Goal: Task Accomplishment & Management: Manage account settings

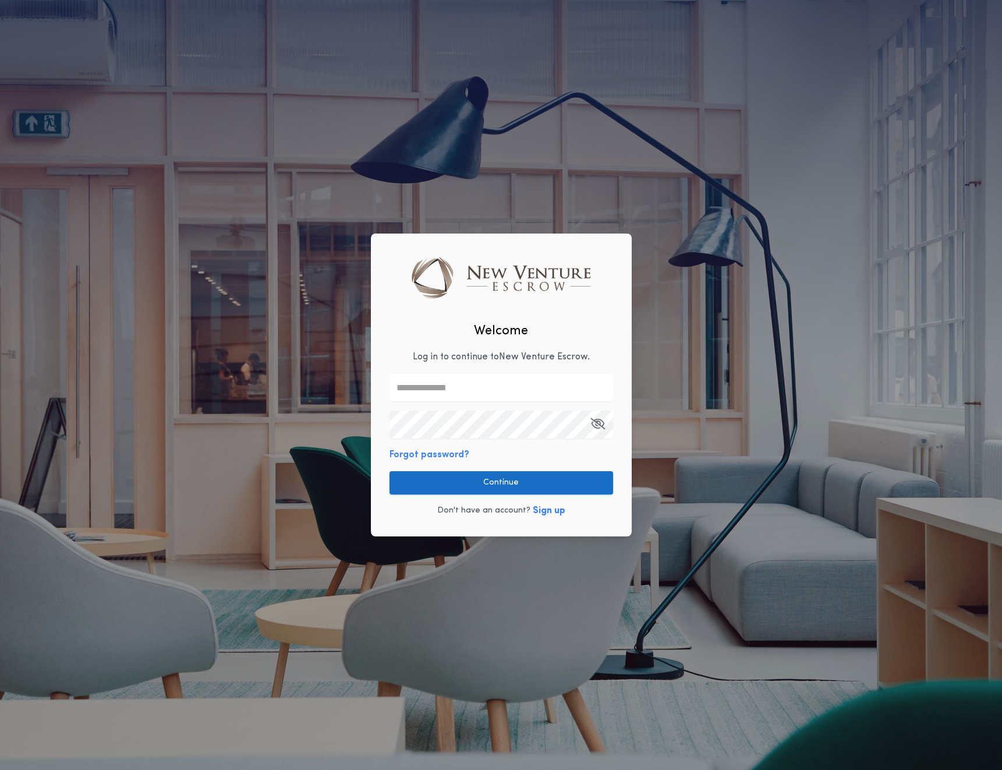
type input "**********"
click at [466, 479] on button "Continue" at bounding box center [502, 482] width 224 height 23
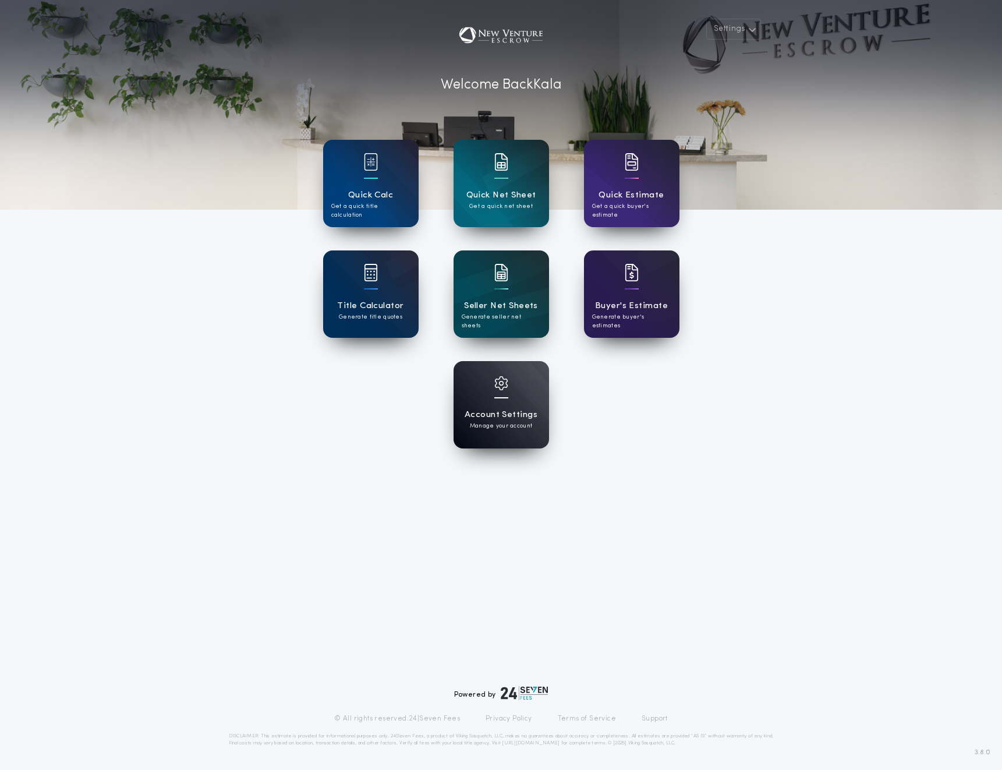
click at [514, 405] on div "Account Settings Manage your account" at bounding box center [502, 404] width 96 height 87
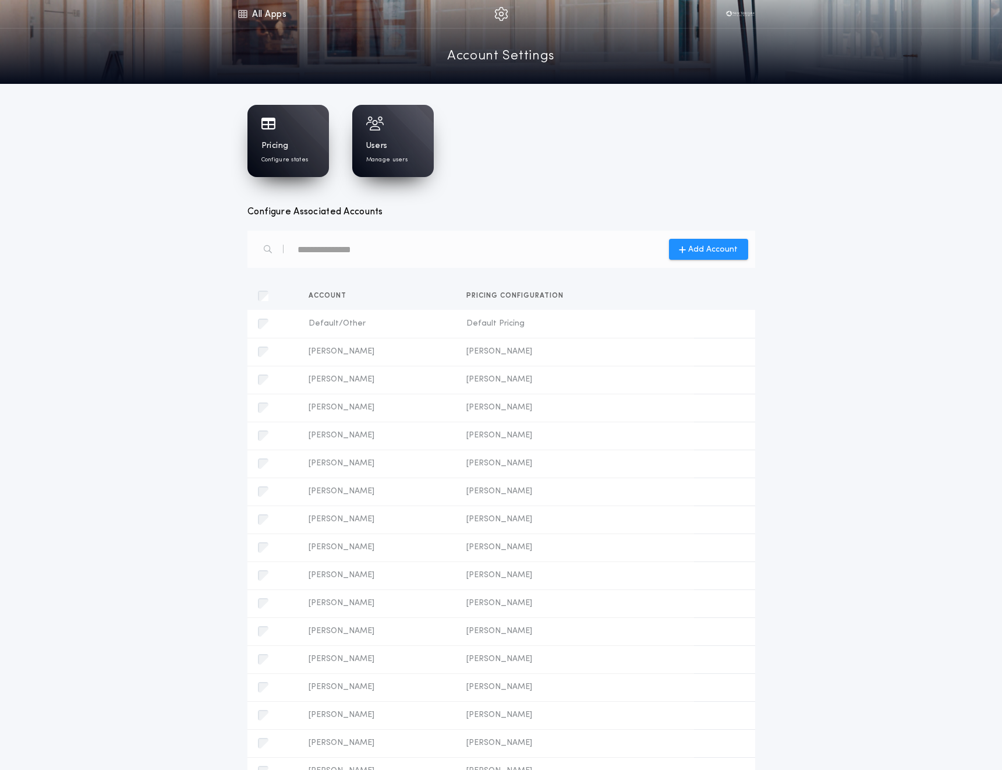
click at [279, 147] on h1 "Pricing" at bounding box center [274, 146] width 27 height 12
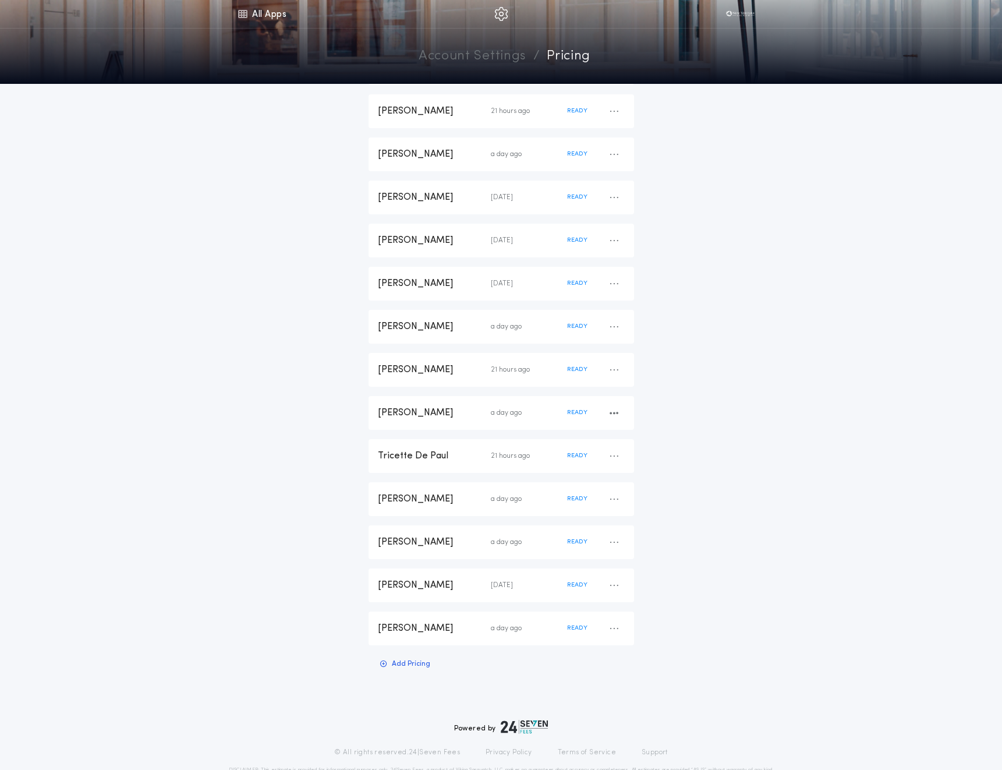
scroll to position [1158, 0]
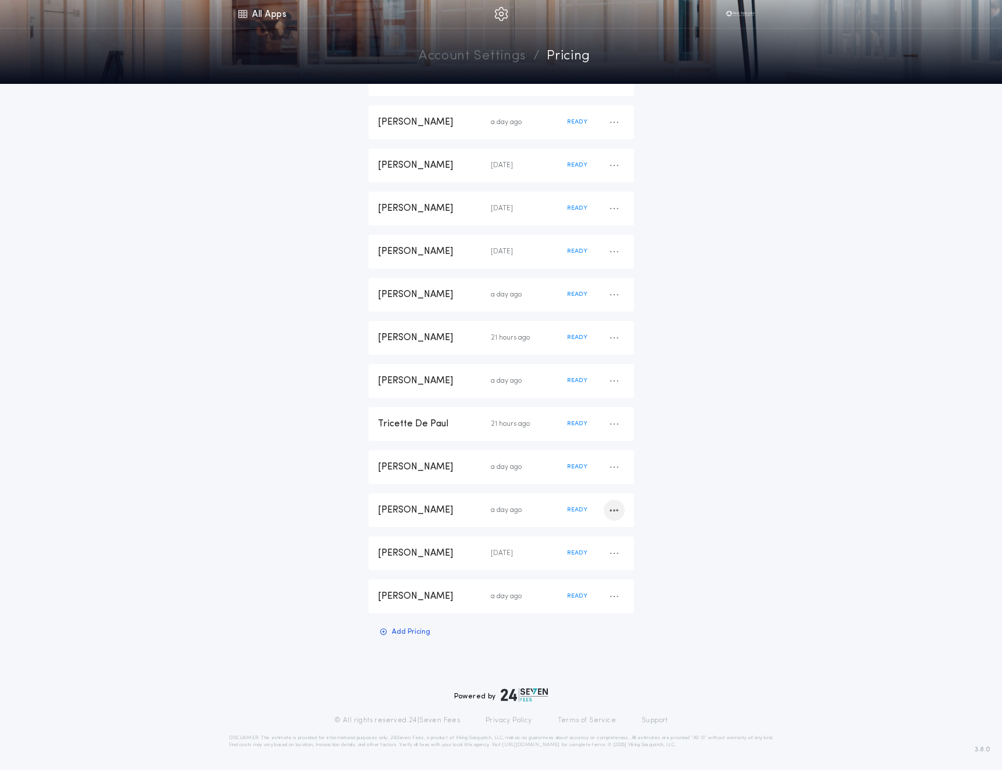
click at [611, 510] on icon "button" at bounding box center [614, 510] width 9 height 1
click at [437, 504] on div "[PERSON_NAME]" at bounding box center [434, 510] width 113 height 13
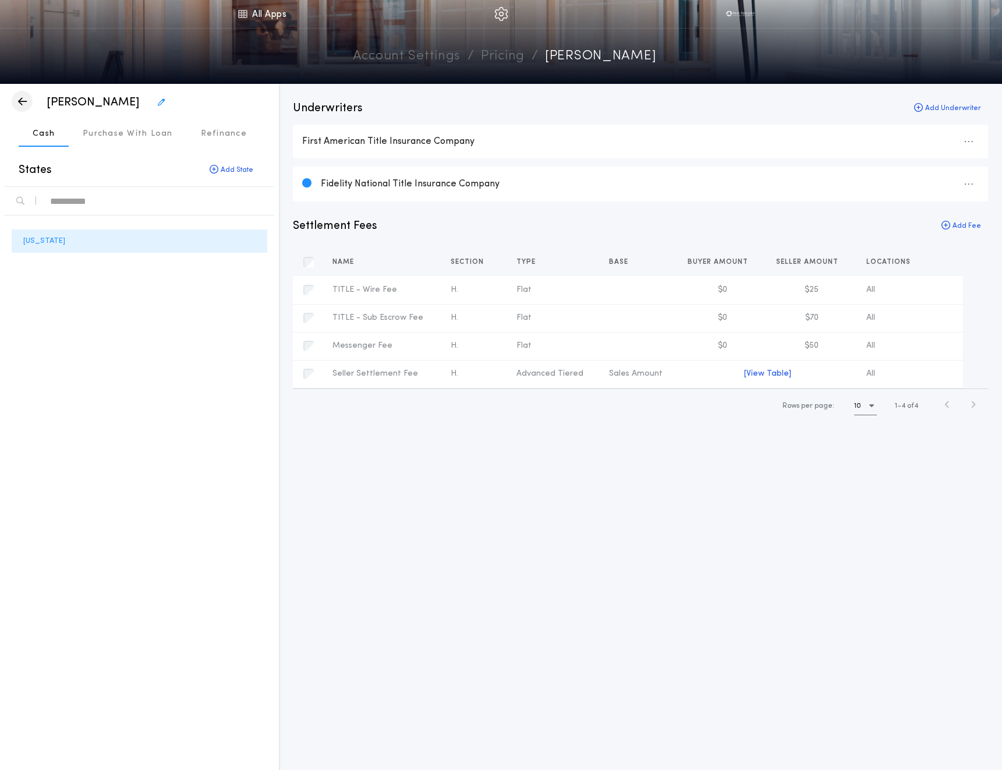
click at [22, 101] on icon "button" at bounding box center [22, 101] width 9 height 1
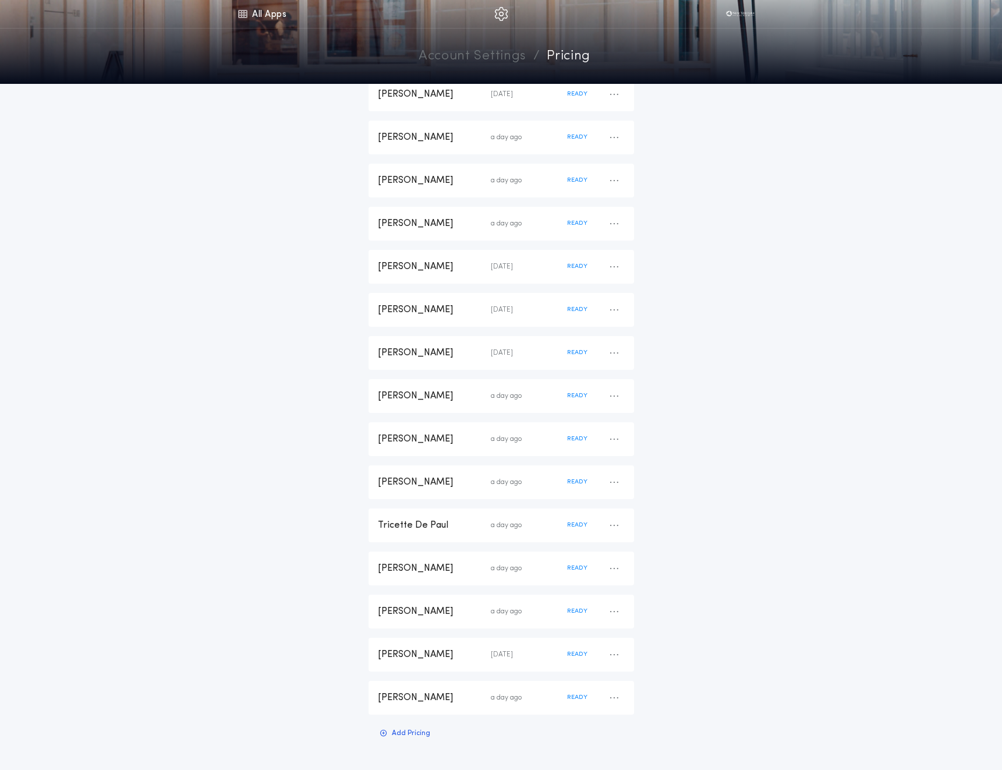
scroll to position [1158, 0]
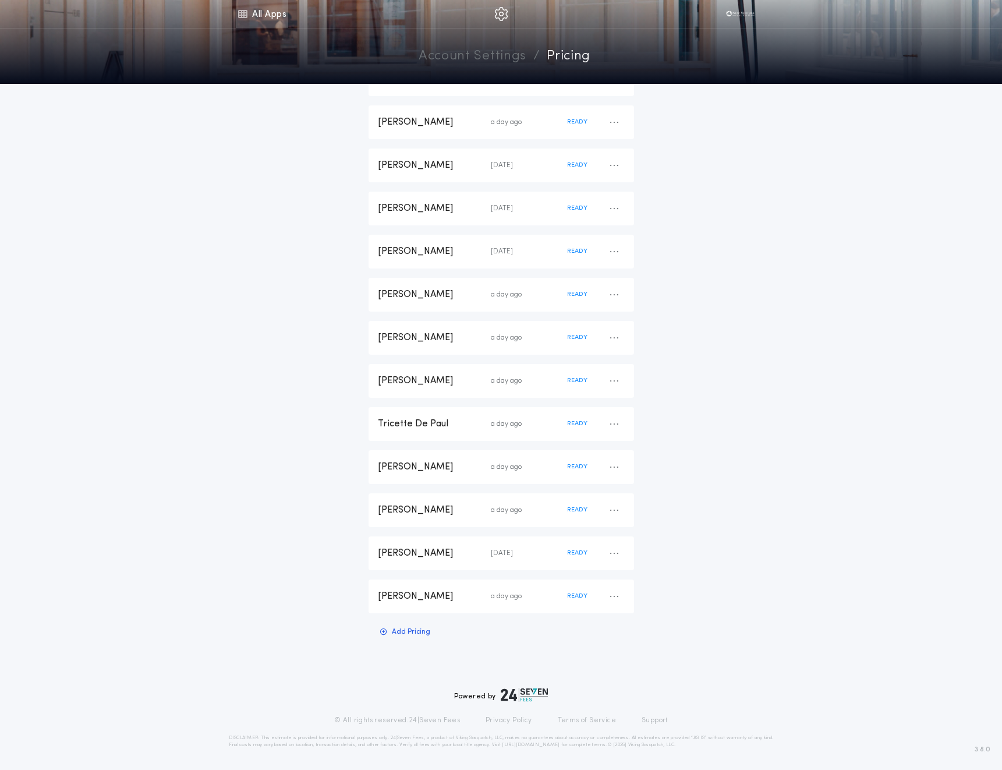
click at [269, 12] on link "All Apps" at bounding box center [262, 14] width 52 height 28
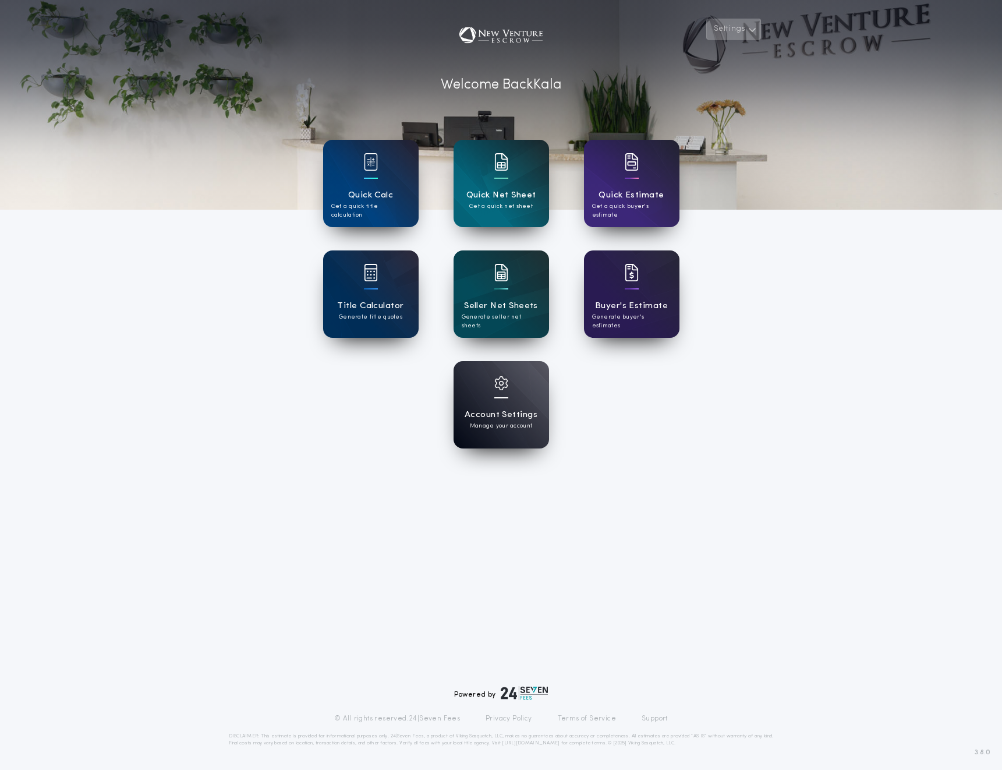
click at [727, 34] on button "Settings" at bounding box center [733, 29] width 55 height 21
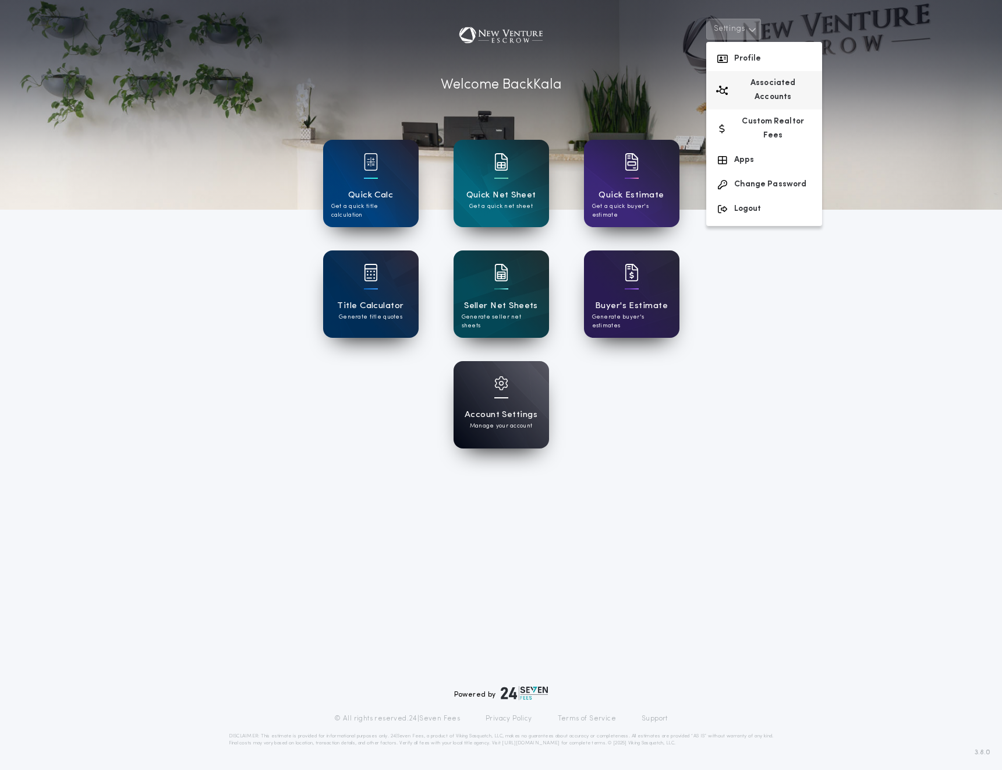
click at [735, 85] on button "Associated Accounts" at bounding box center [764, 90] width 116 height 38
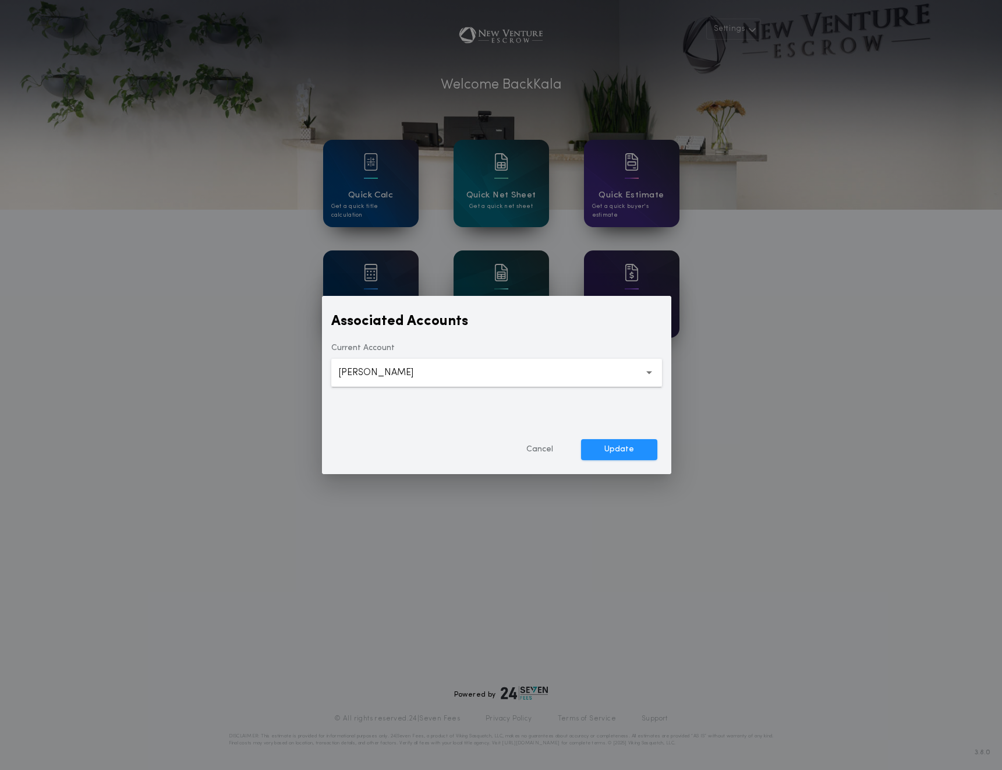
click at [469, 372] on button "**********" at bounding box center [496, 373] width 331 height 28
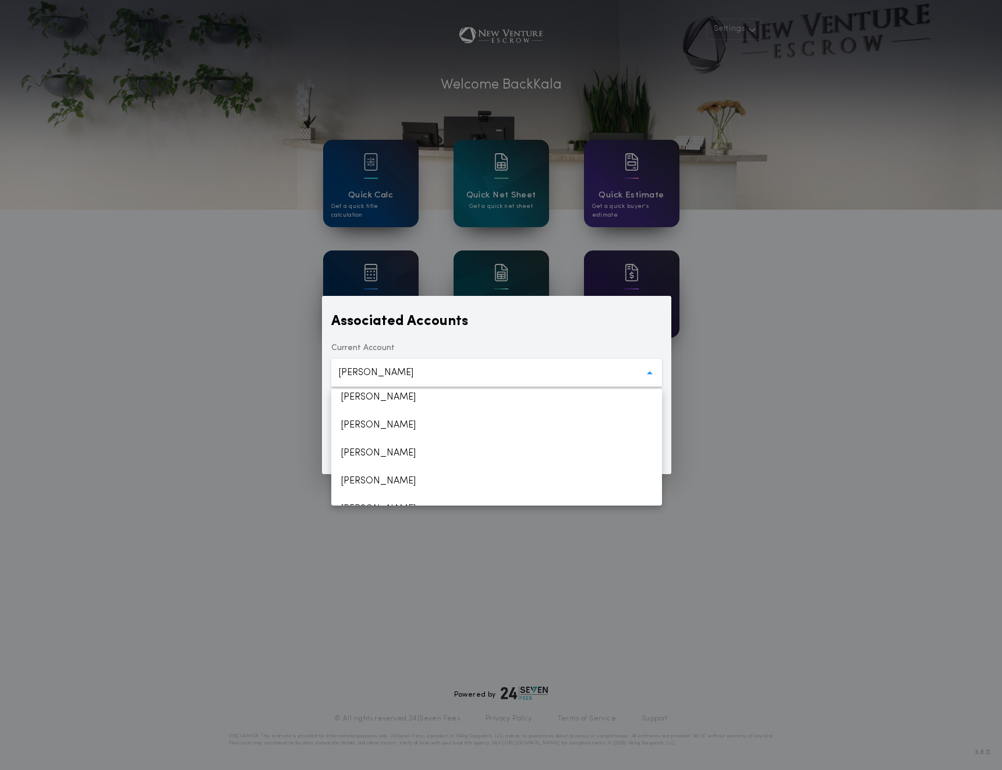
scroll to position [526, 0]
click at [415, 632] on div "**********" at bounding box center [501, 385] width 1002 height 770
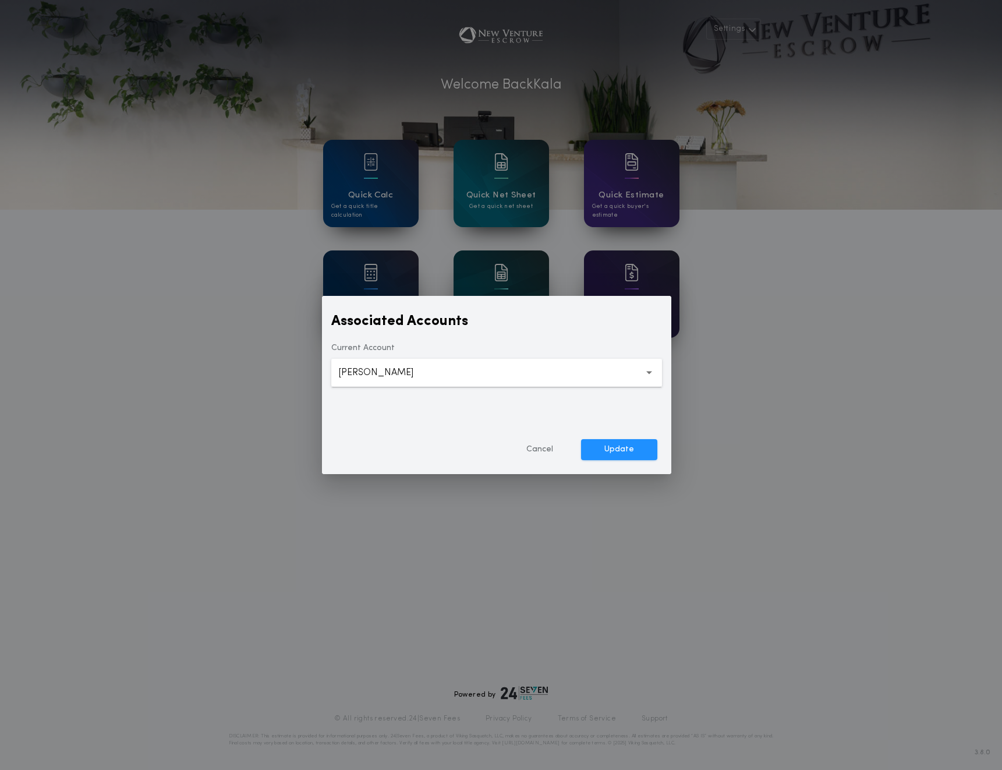
click at [546, 437] on div "Cancel Update" at bounding box center [496, 449] width 331 height 30
click at [542, 455] on button "Cancel" at bounding box center [539, 449] width 73 height 21
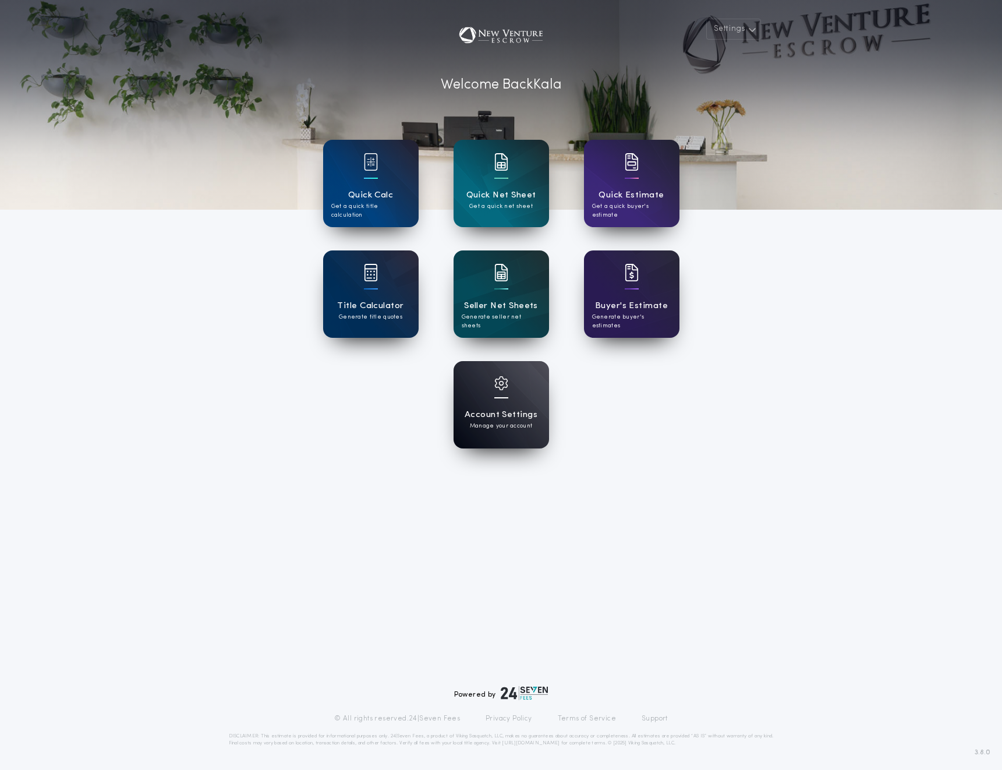
click at [505, 423] on p "Manage your account" at bounding box center [501, 426] width 62 height 9
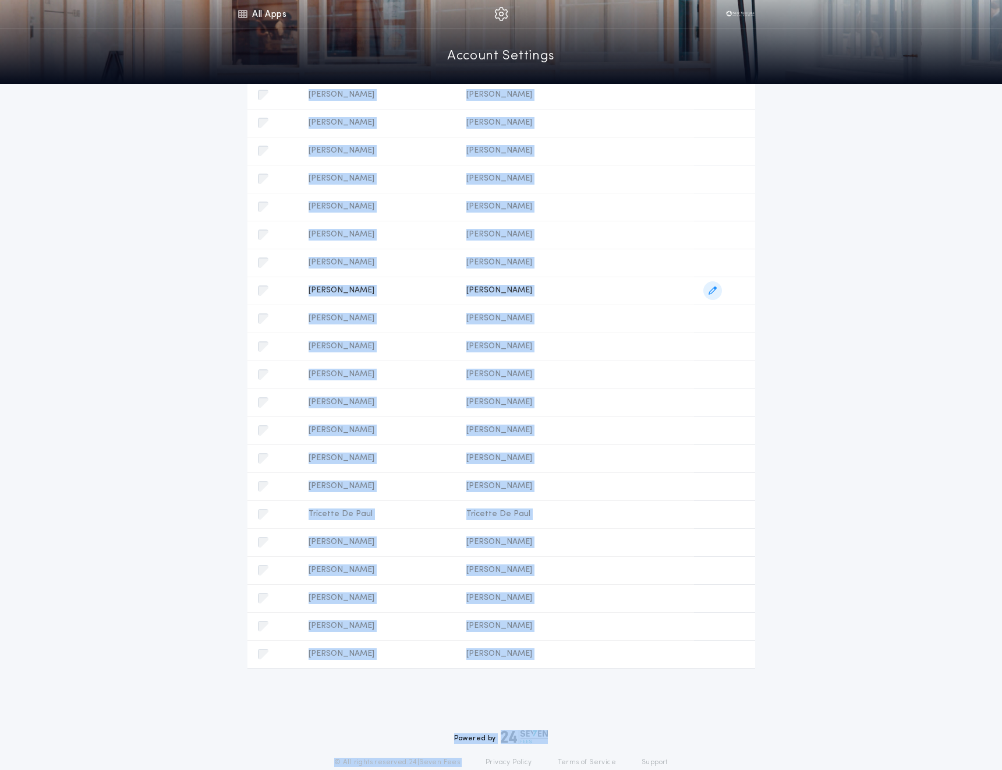
scroll to position [731, 0]
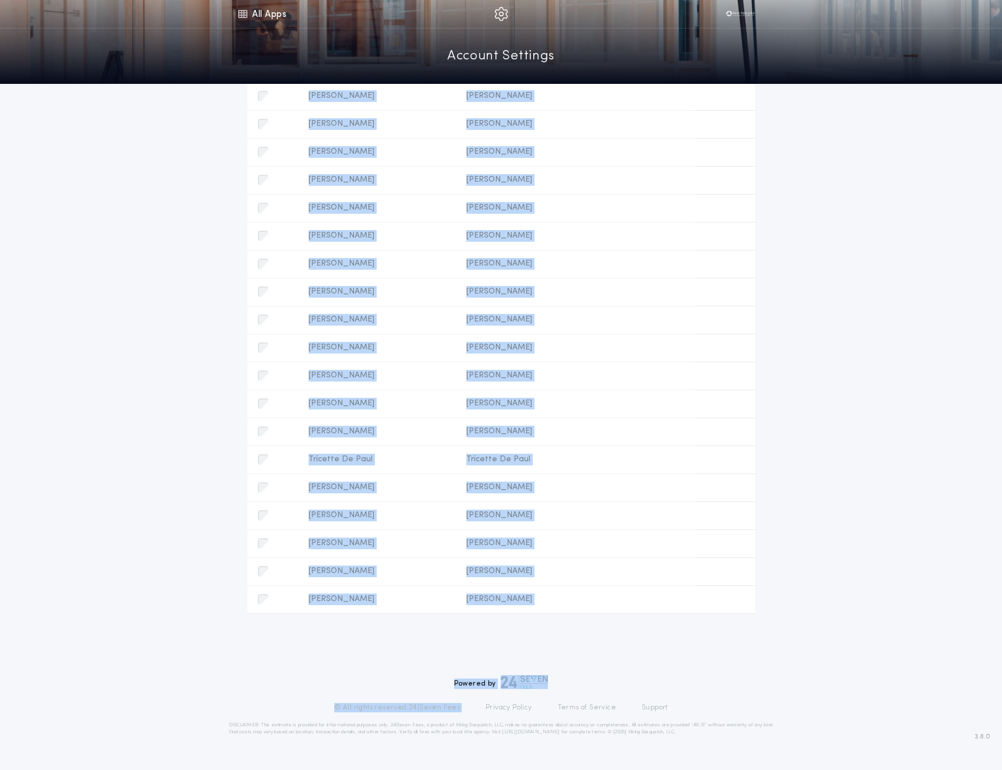
drag, startPoint x: 300, startPoint y: 266, endPoint x: 553, endPoint y: 613, distance: 429.4
click at [553, 613] on table "Sort by Account Pricing configuration Default/Other Account Default/Other Prici…" at bounding box center [502, 82] width 508 height 1063
copy tbody "Default/Other Account Default/Other Pricing configuration Default Pricing Defau…"
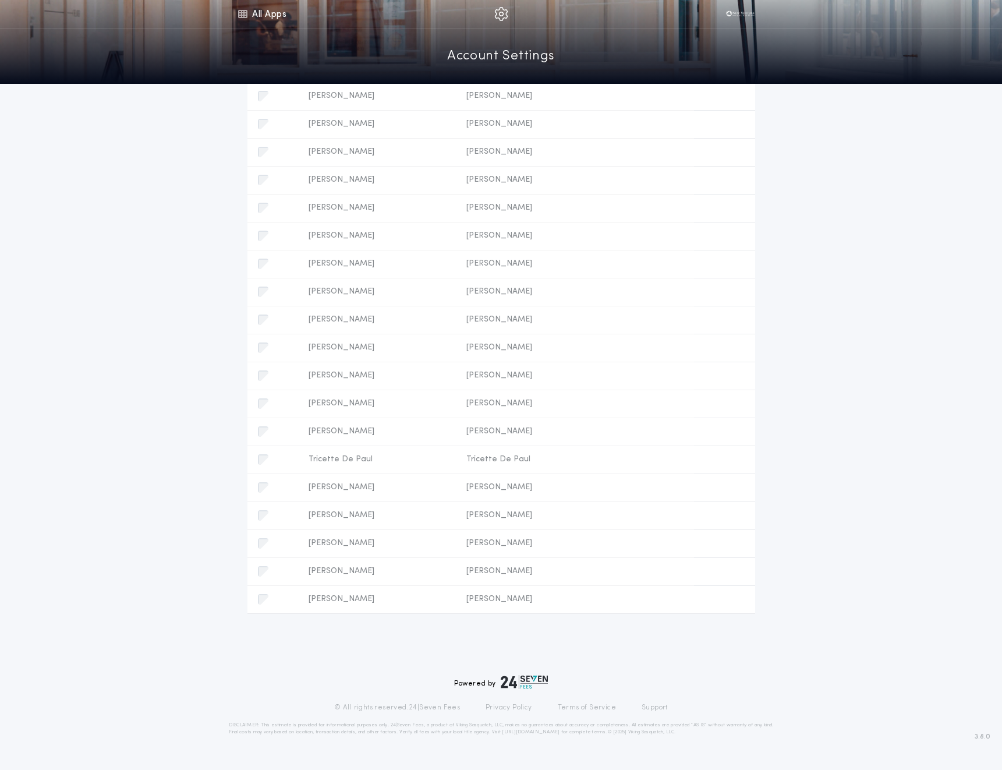
click at [798, 196] on div "Pricing Configure states Users Manage users Configure Associated Accounts Add A…" at bounding box center [501, 9] width 1002 height 1313
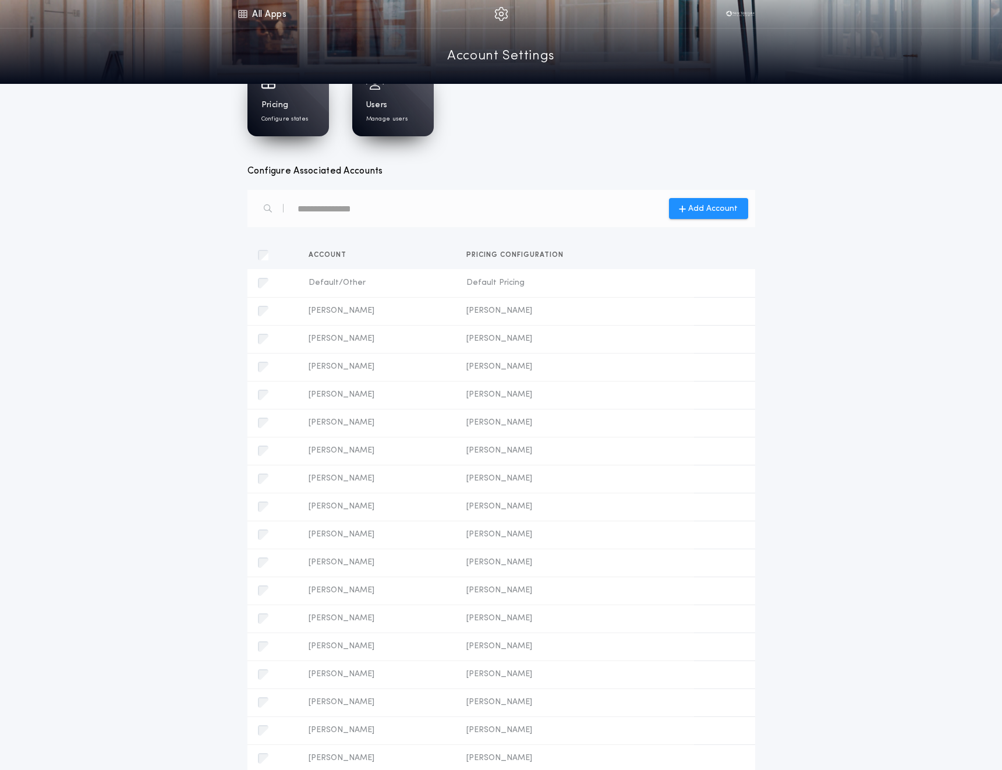
scroll to position [0, 0]
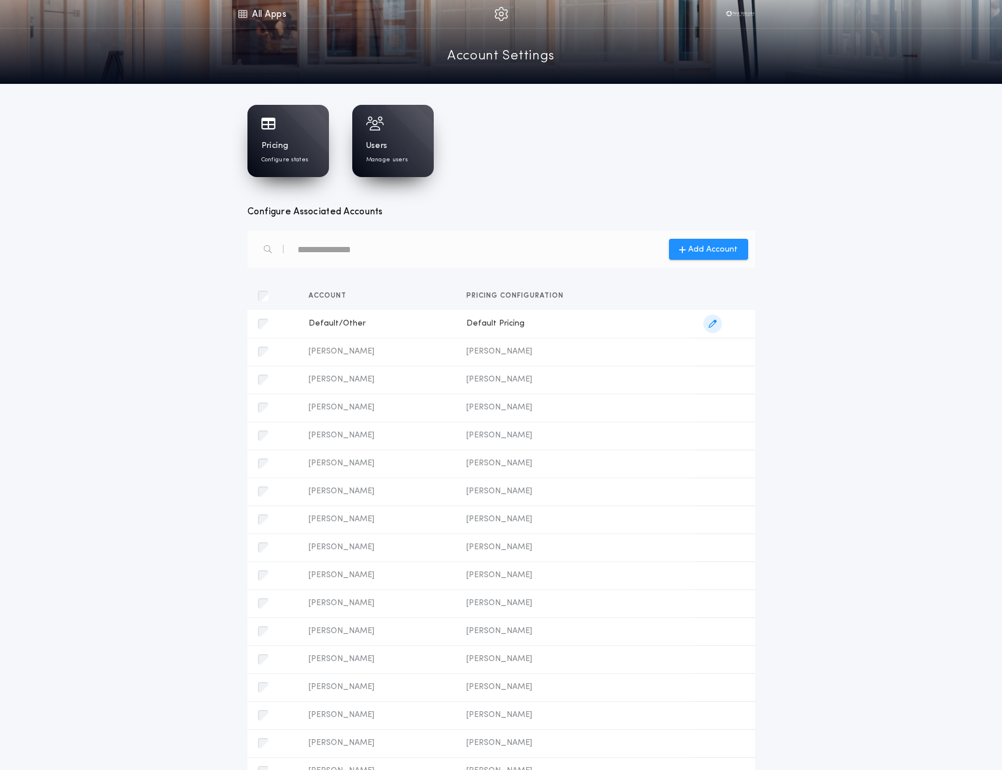
click at [501, 327] on span "Default Pricing" at bounding box center [575, 324] width 218 height 12
click at [287, 135] on div "Pricing Configure states" at bounding box center [289, 141] width 82 height 72
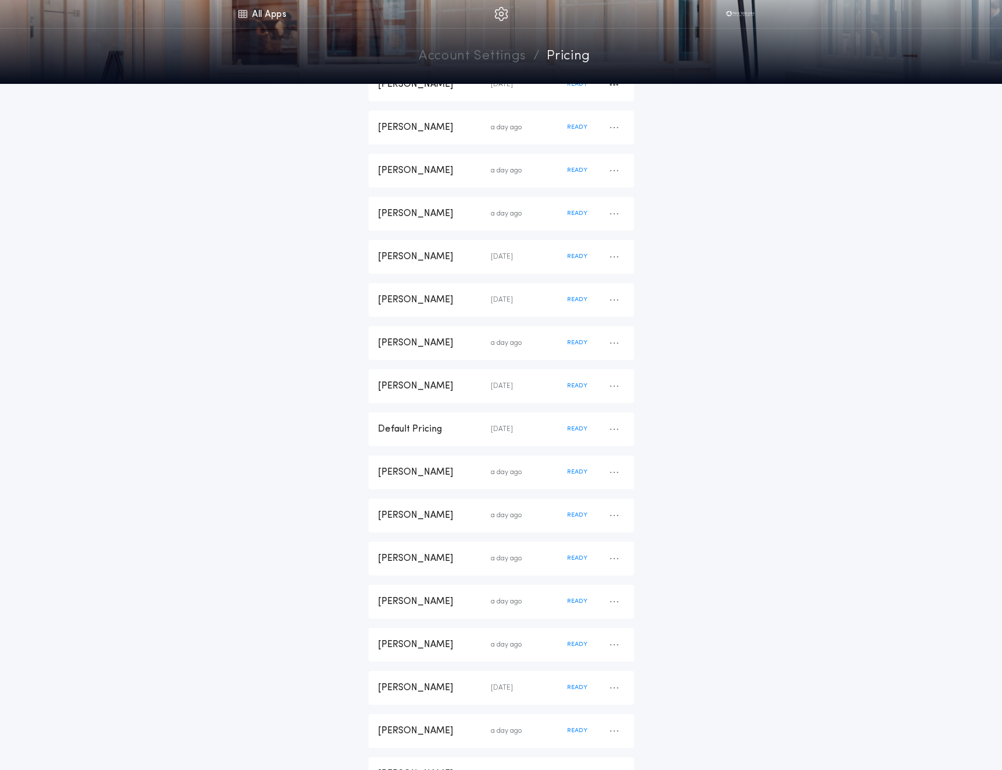
scroll to position [152, 0]
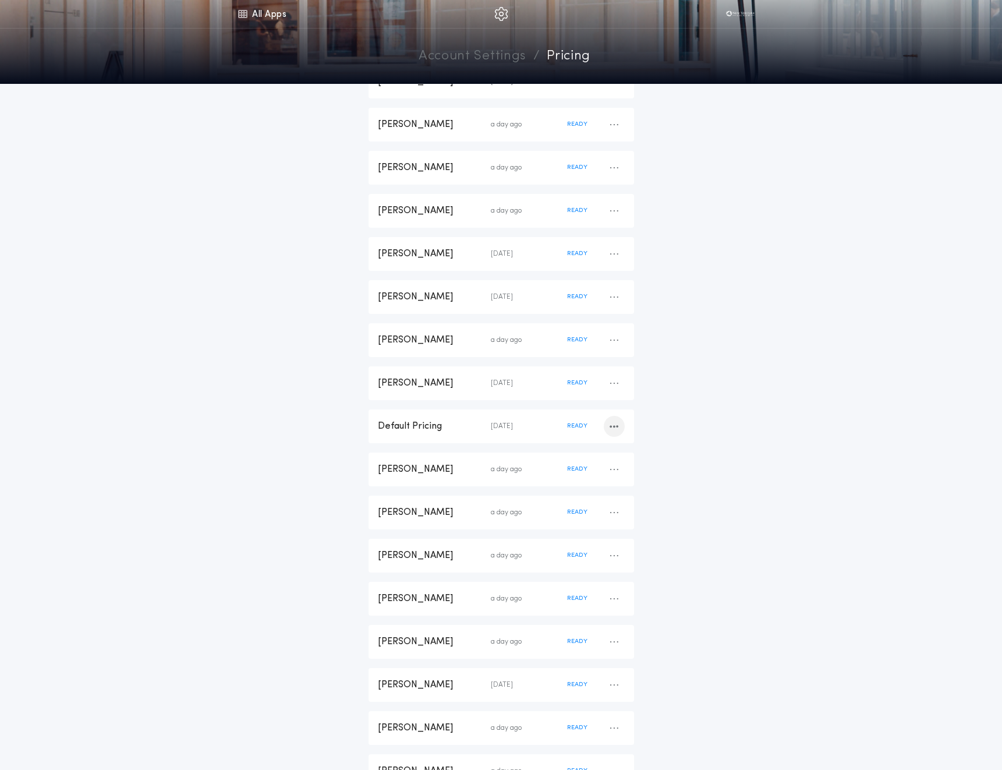
click at [616, 427] on icon "button" at bounding box center [614, 426] width 9 height 1
click at [462, 420] on div "Default Pricing" at bounding box center [434, 426] width 113 height 13
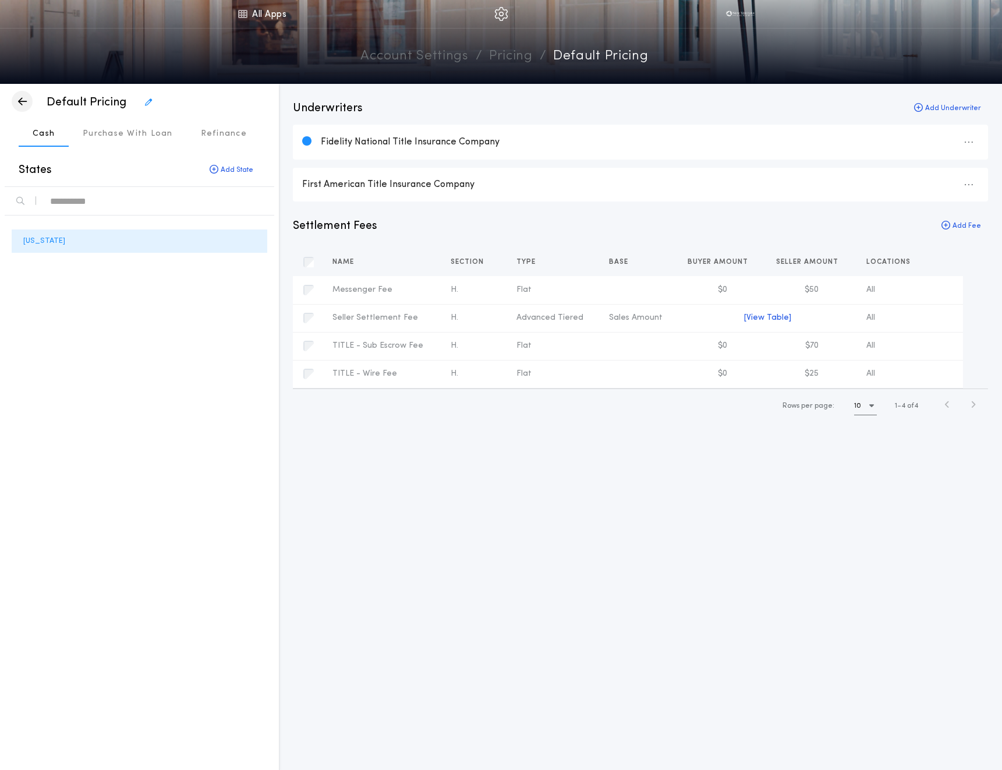
click at [20, 102] on icon "button" at bounding box center [22, 101] width 9 height 1
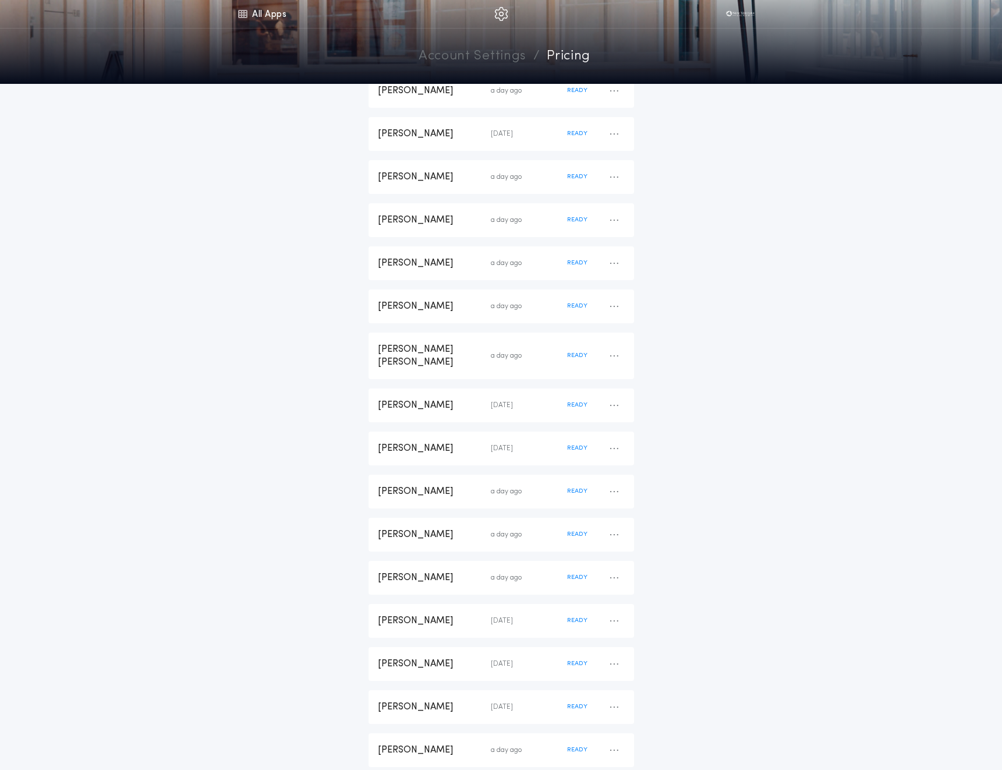
scroll to position [757, 0]
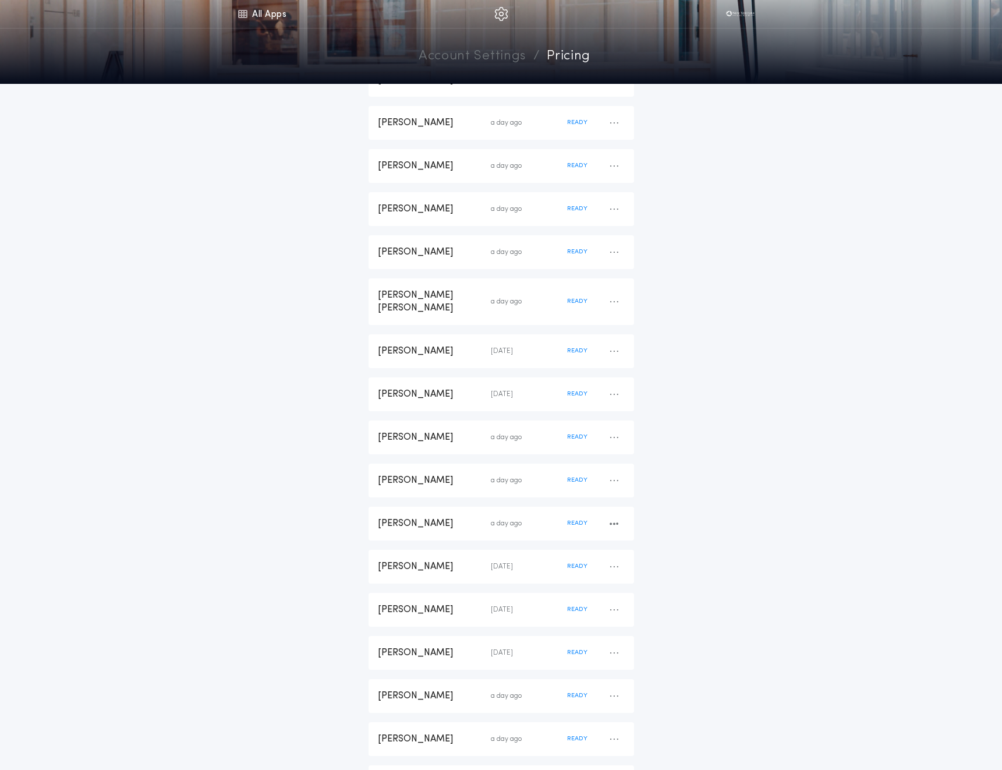
click at [524, 517] on div "Reina Runez a day ago READY" at bounding box center [502, 524] width 266 height 34
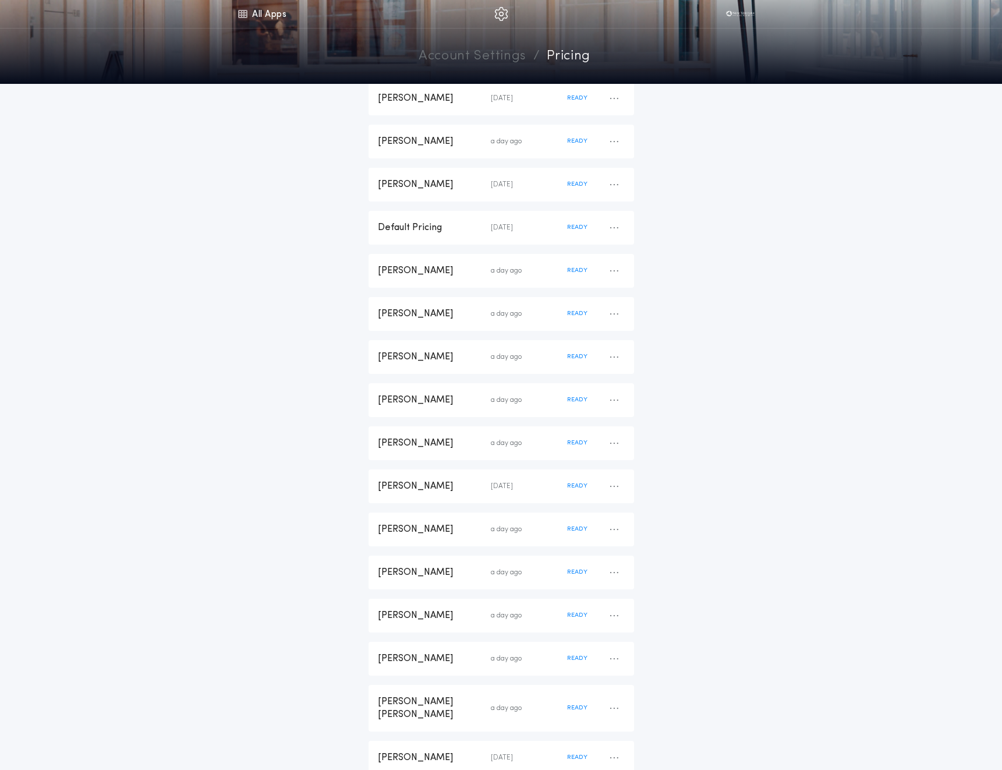
scroll to position [342, 0]
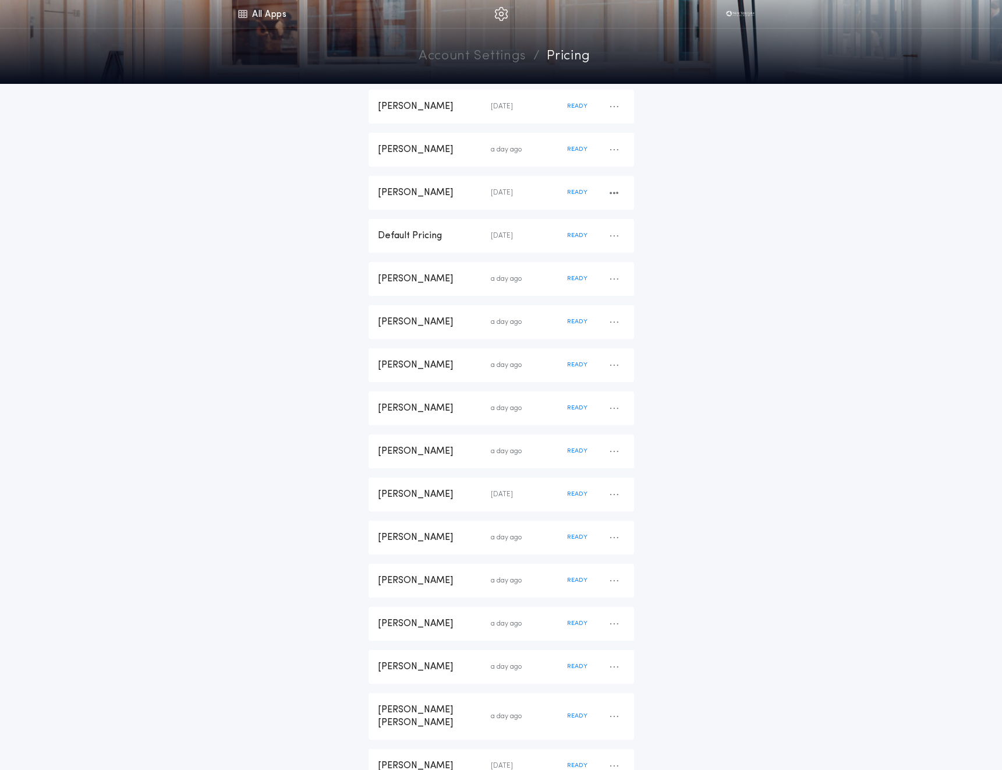
click at [439, 191] on div "[PERSON_NAME]" at bounding box center [434, 192] width 113 height 13
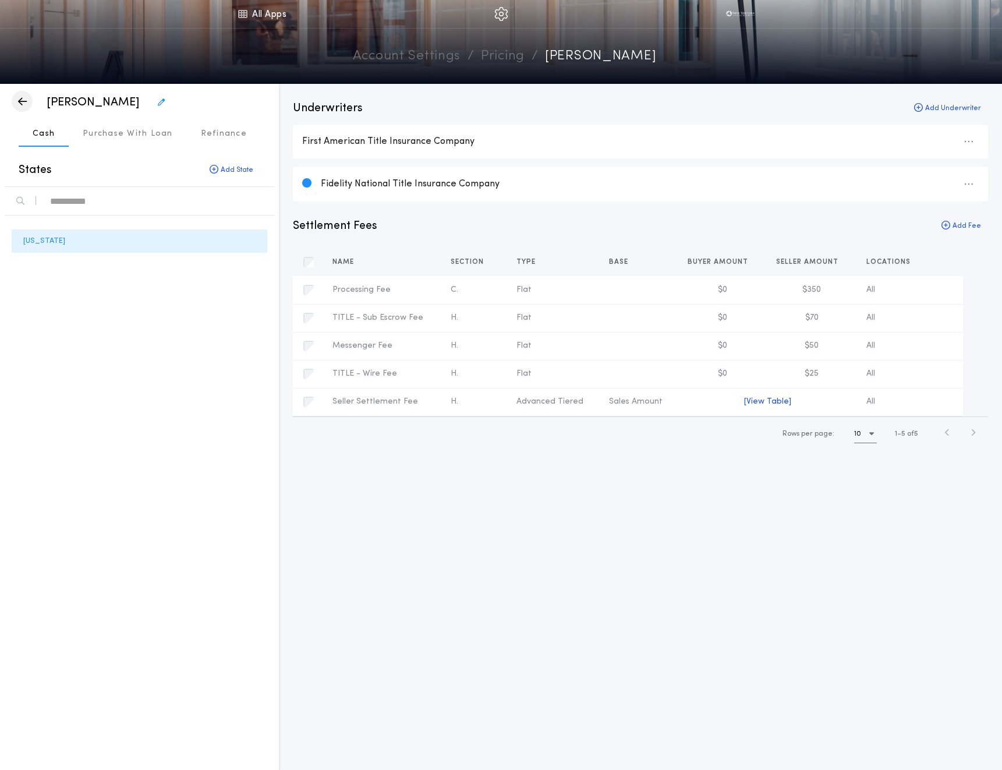
click at [24, 101] on icon "button" at bounding box center [22, 101] width 9 height 1
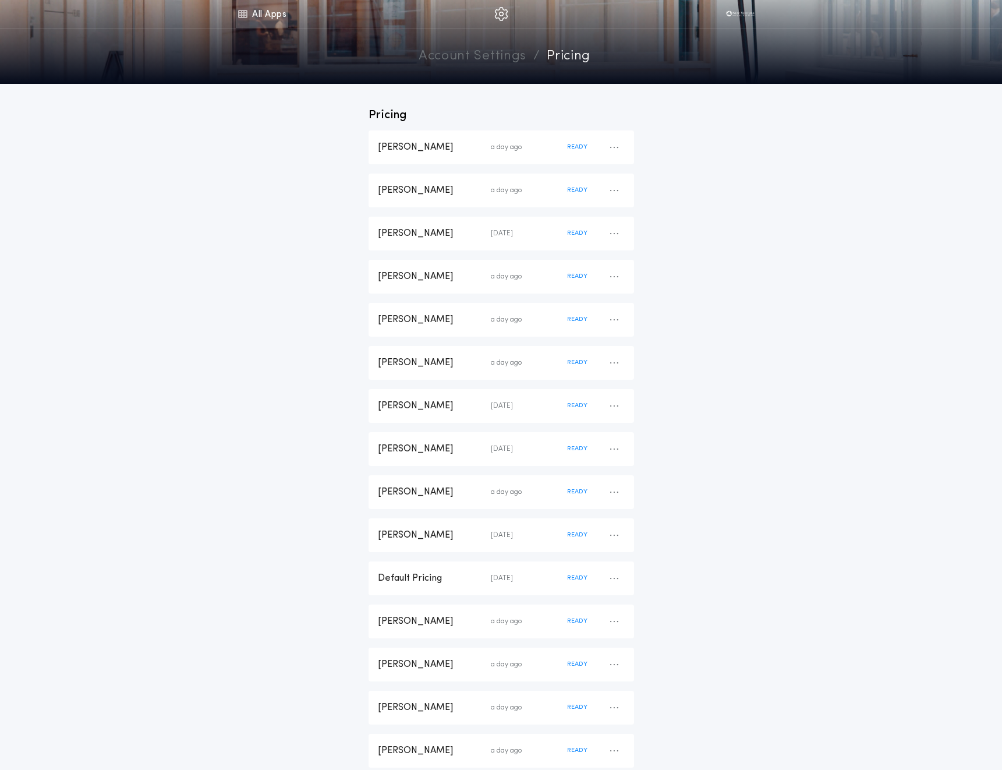
click at [263, 9] on link "All Apps" at bounding box center [262, 14] width 52 height 28
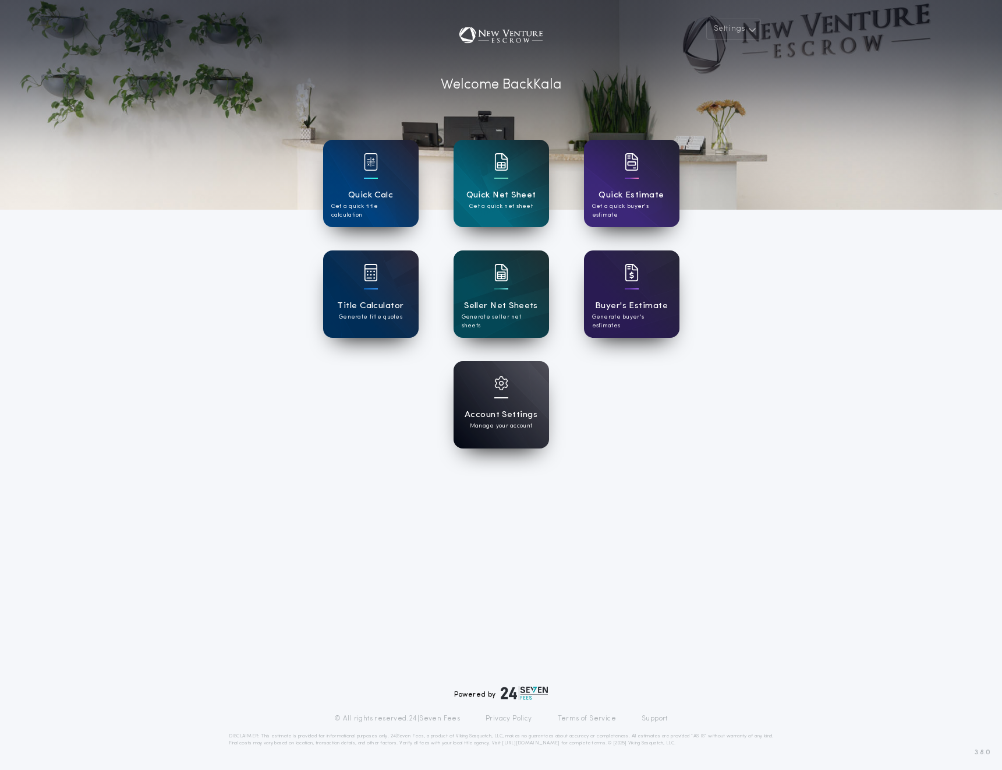
click at [526, 397] on div "Account Settings Manage your account" at bounding box center [502, 404] width 96 height 87
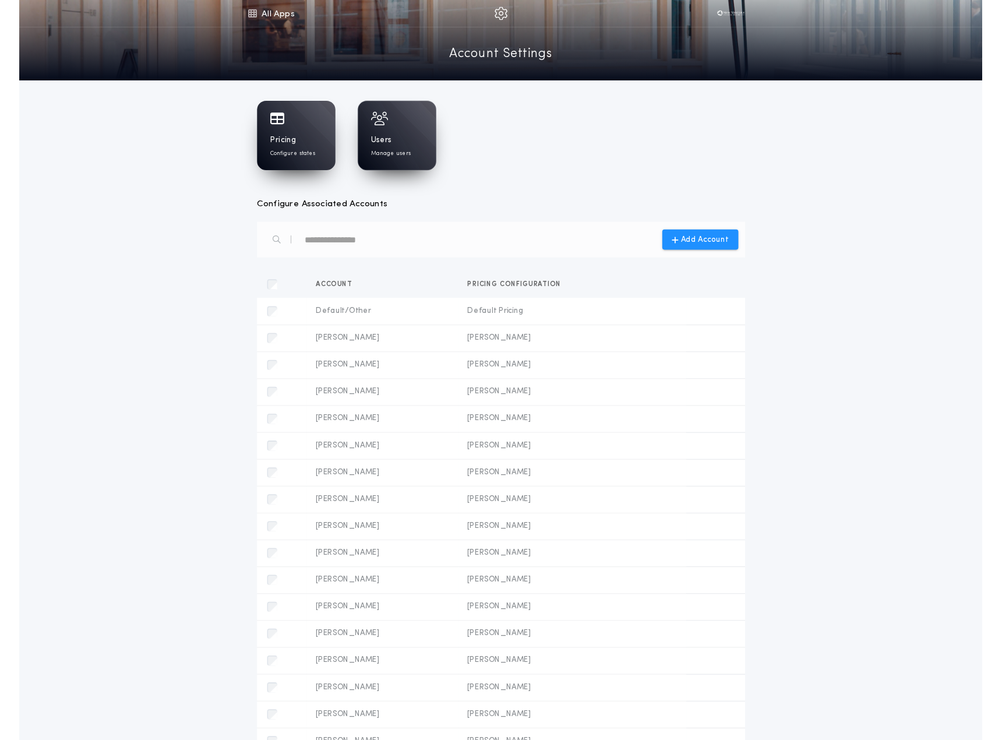
scroll to position [3, 0]
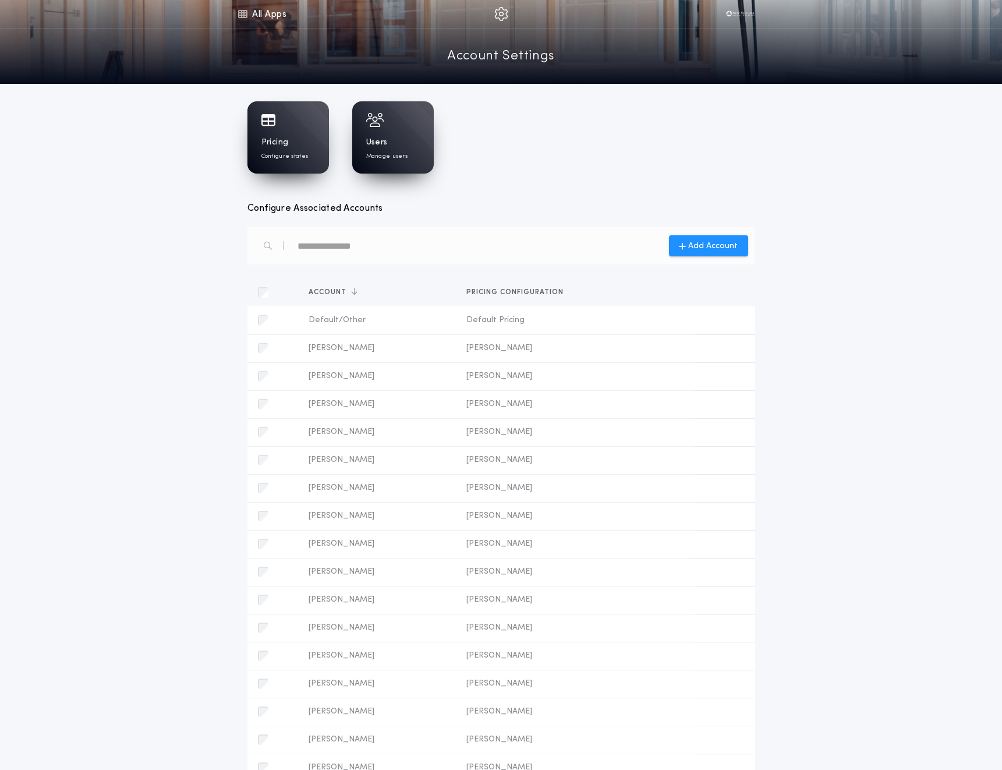
click at [313, 292] on span "Account" at bounding box center [330, 292] width 43 height 7
click at [317, 292] on span "Account" at bounding box center [330, 292] width 43 height 7
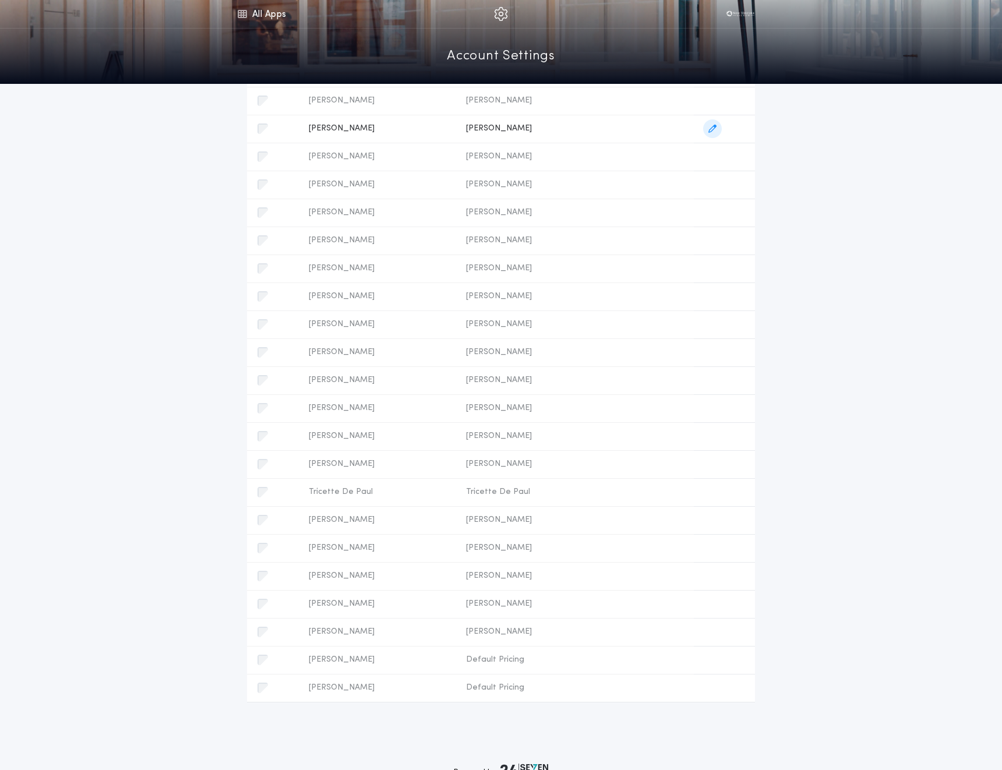
scroll to position [0, 0]
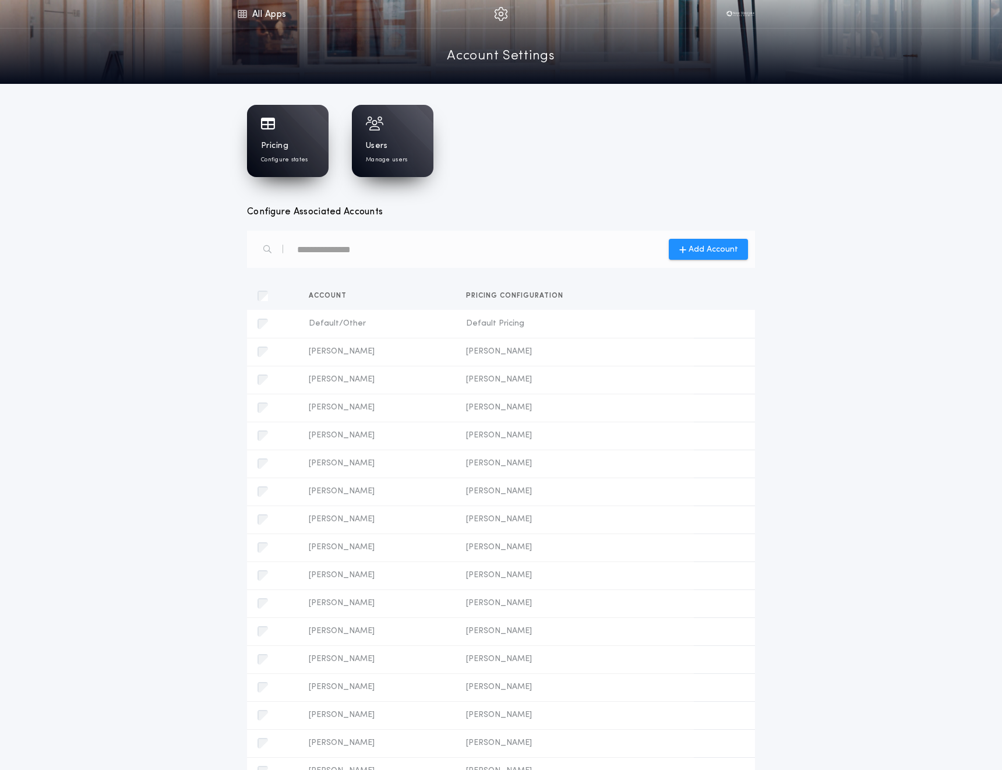
click at [307, 153] on div "Pricing Configure states" at bounding box center [288, 152] width 54 height 24
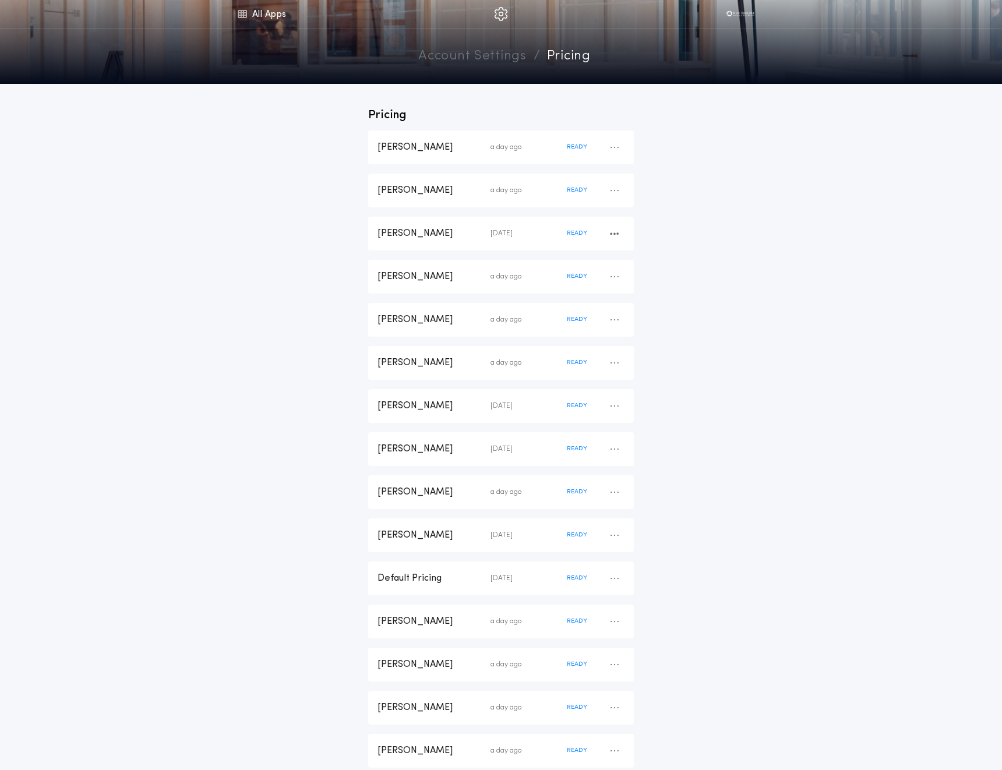
click at [437, 228] on div "[PERSON_NAME]" at bounding box center [433, 233] width 113 height 13
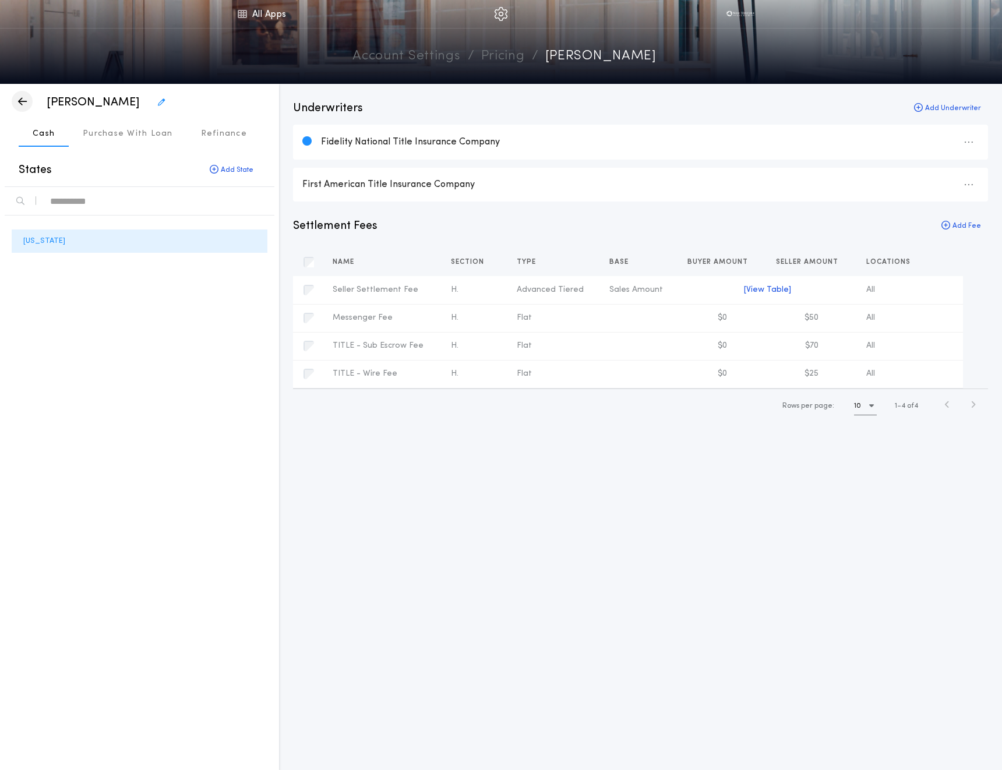
click at [22, 102] on icon "button" at bounding box center [22, 101] width 9 height 1
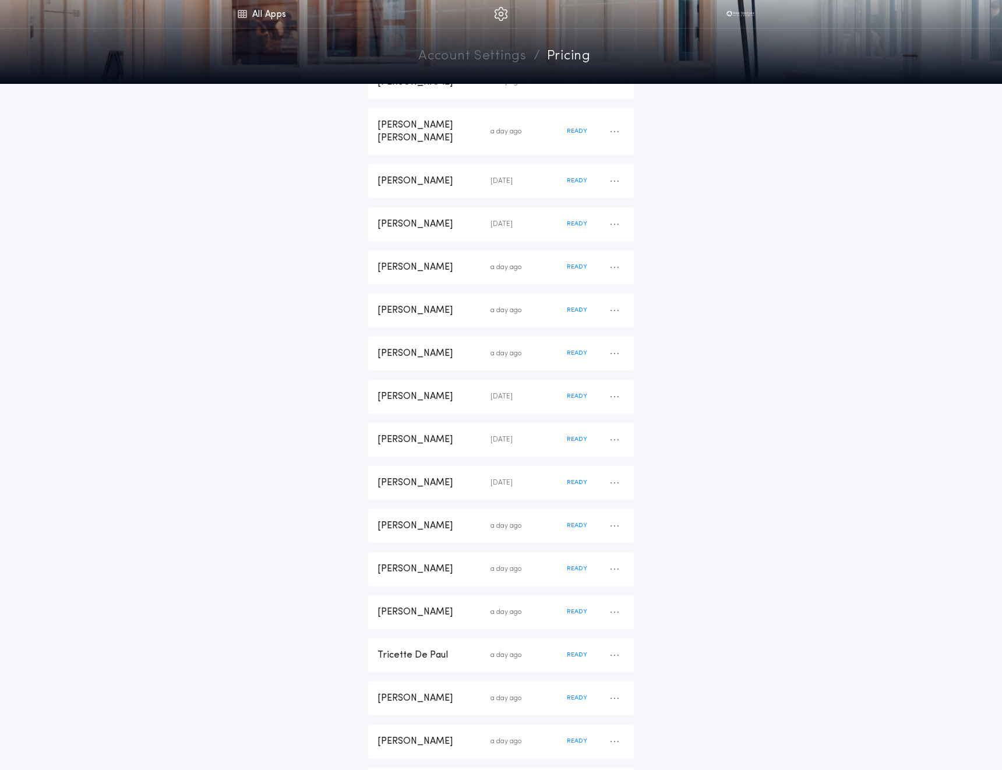
scroll to position [937, 0]
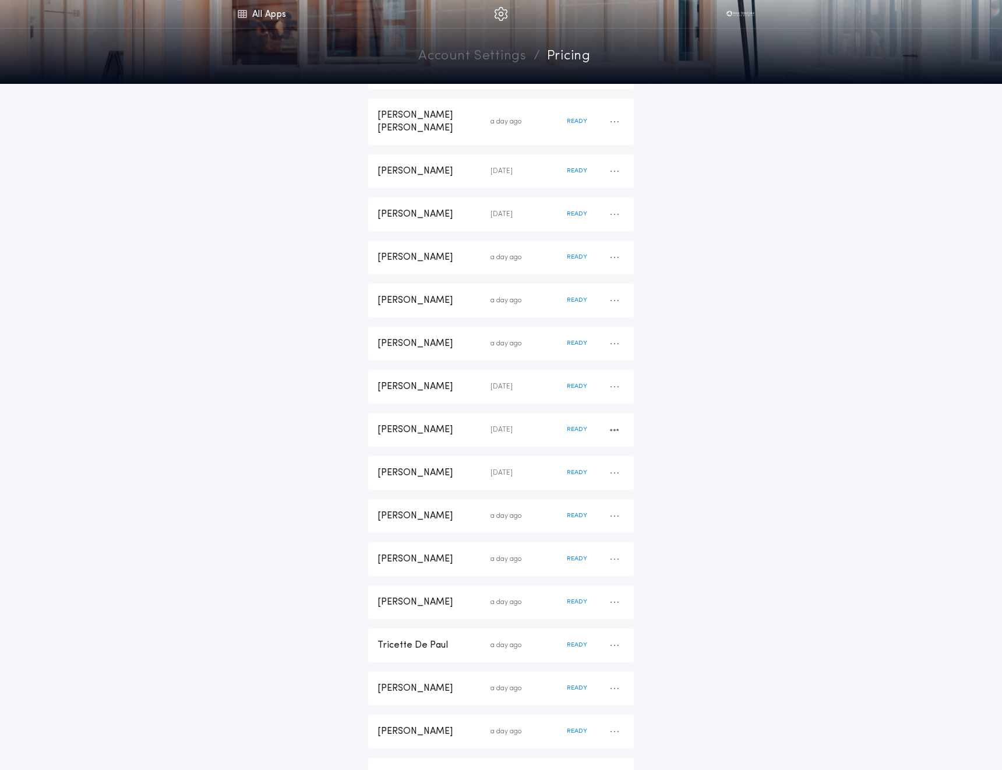
click at [417, 423] on div "[PERSON_NAME]" at bounding box center [433, 429] width 113 height 13
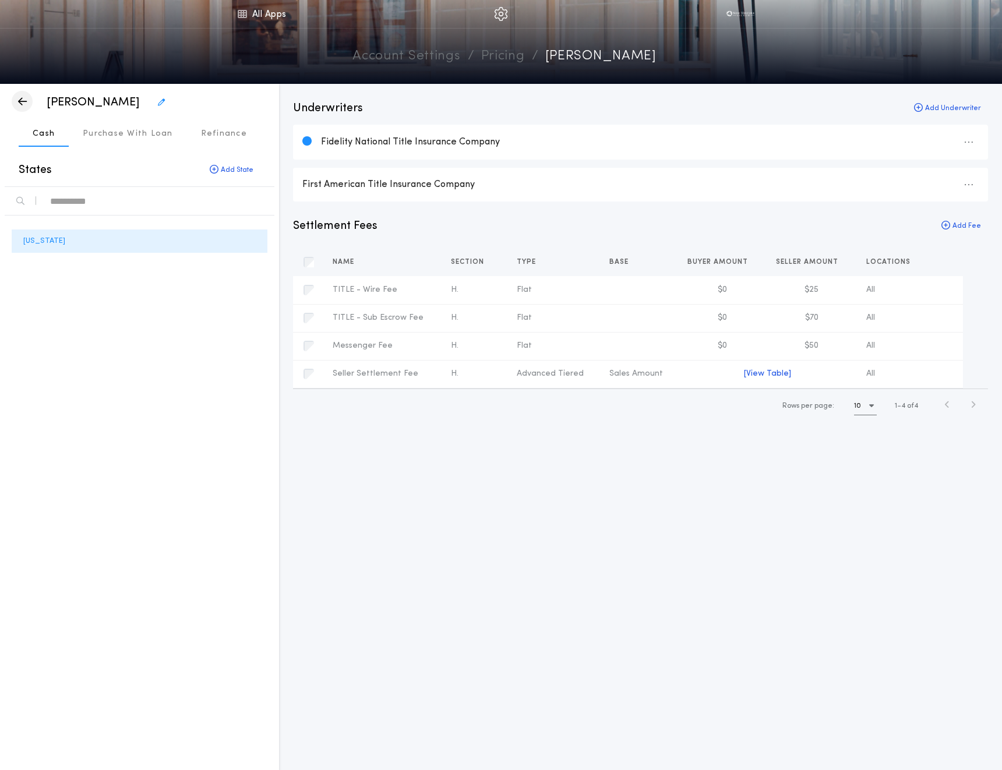
click at [19, 102] on icon "button" at bounding box center [22, 101] width 9 height 1
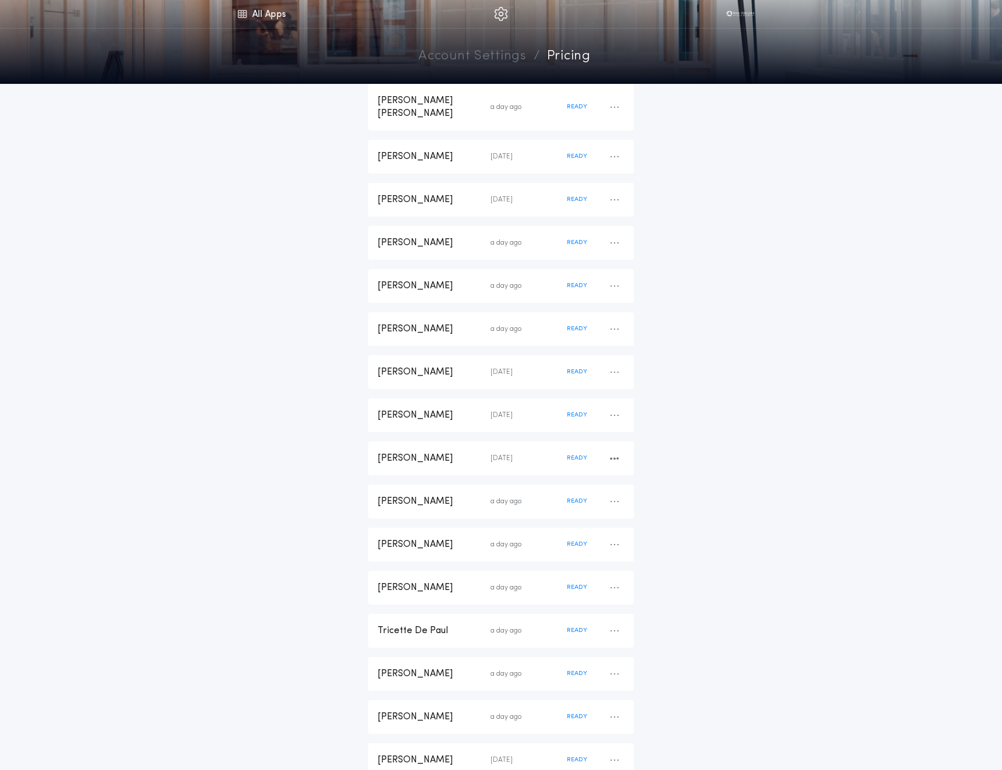
scroll to position [945, 0]
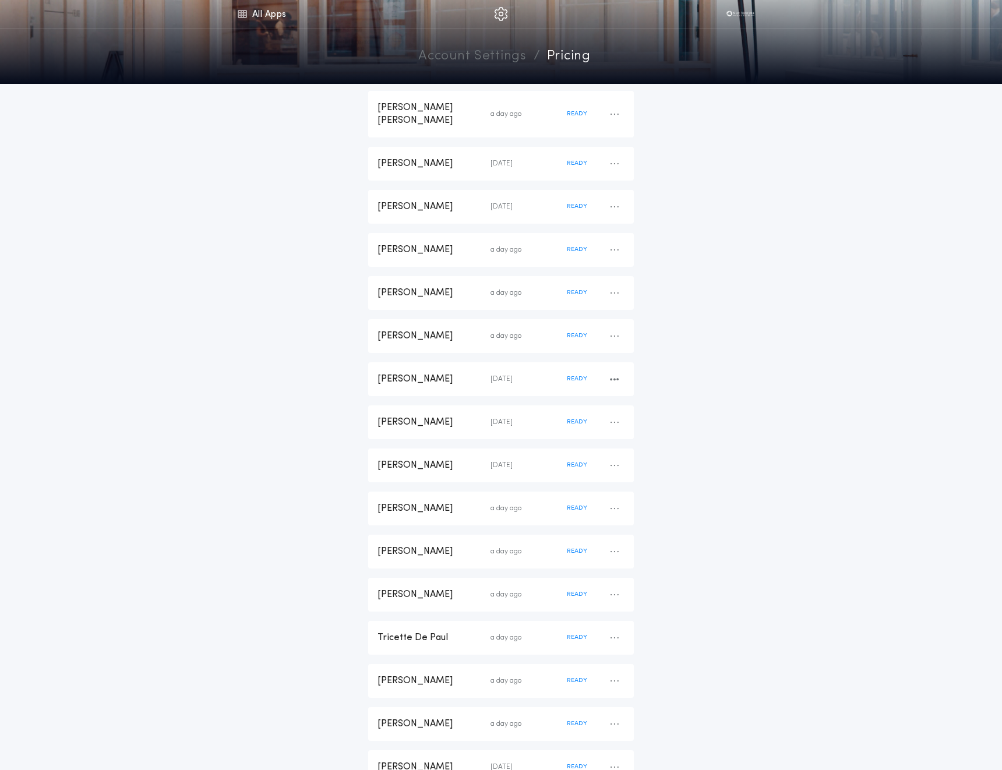
click at [425, 373] on div "[PERSON_NAME]" at bounding box center [433, 379] width 113 height 13
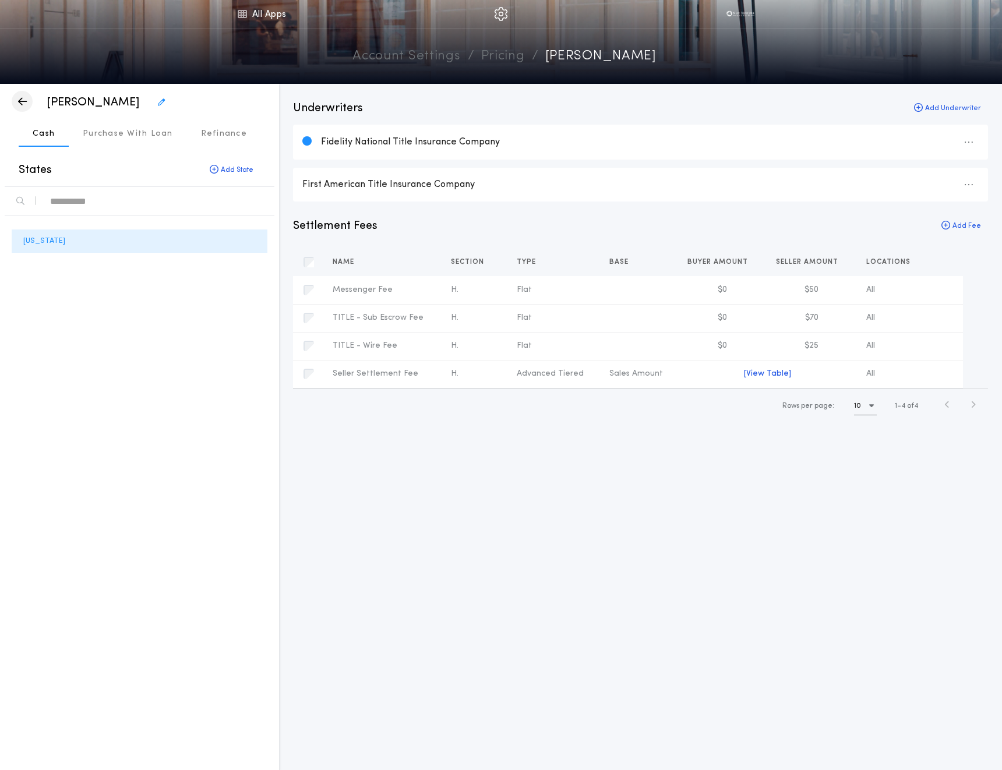
click at [20, 101] on icon "button" at bounding box center [22, 101] width 9 height 1
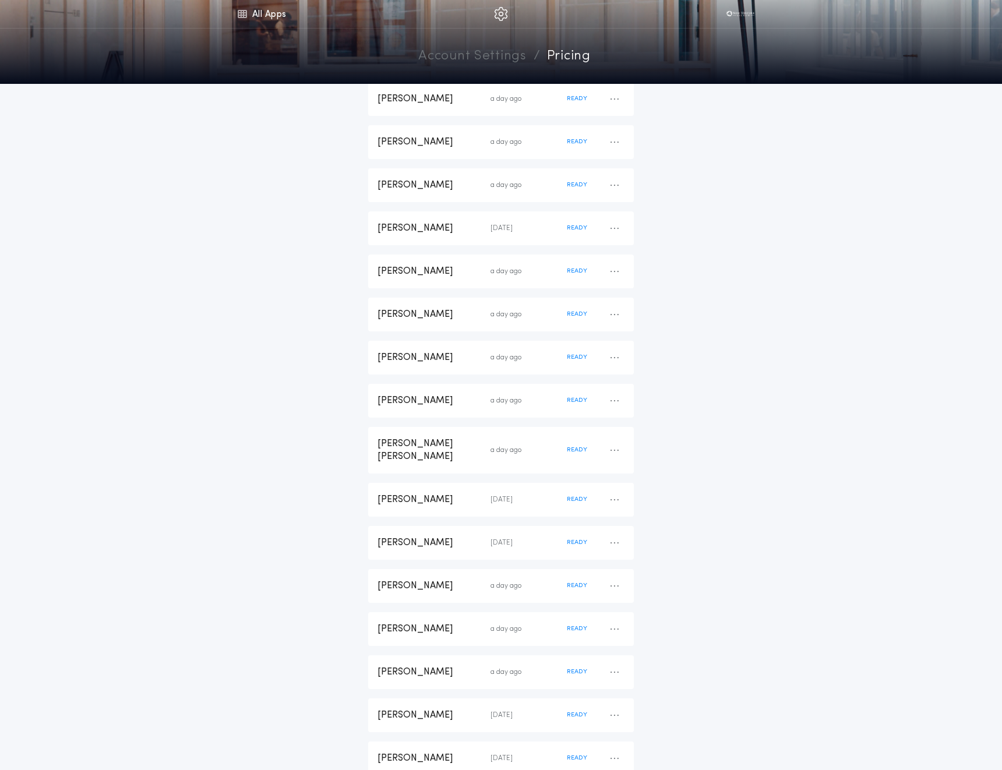
scroll to position [612, 0]
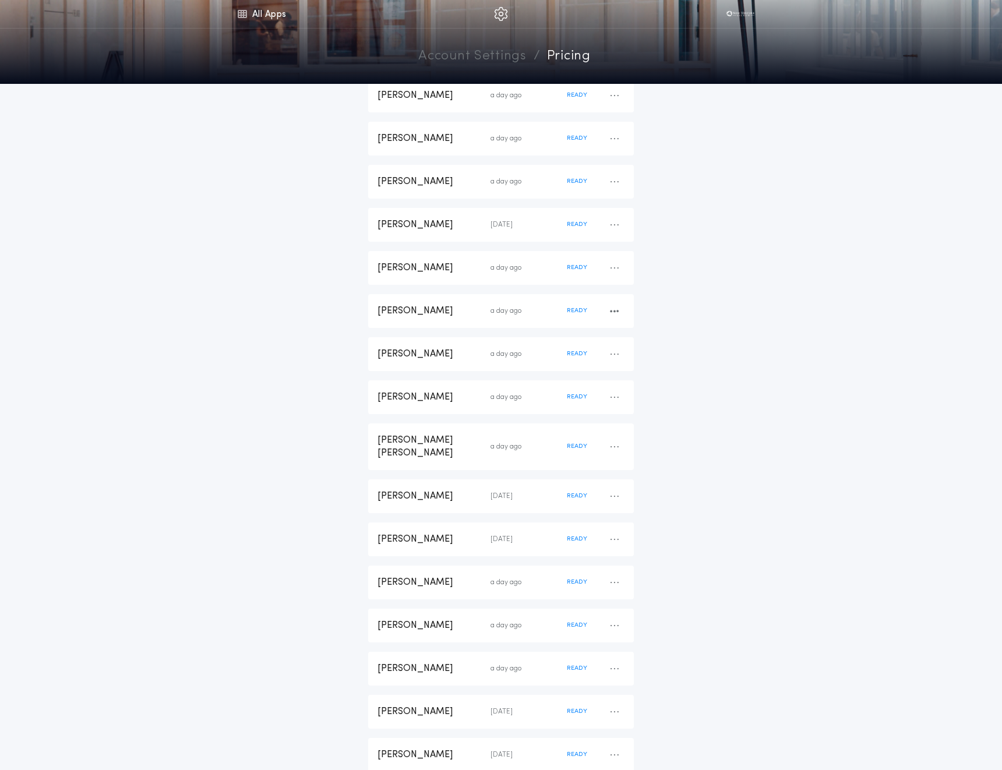
click at [416, 316] on div "[PERSON_NAME]" at bounding box center [433, 311] width 113 height 13
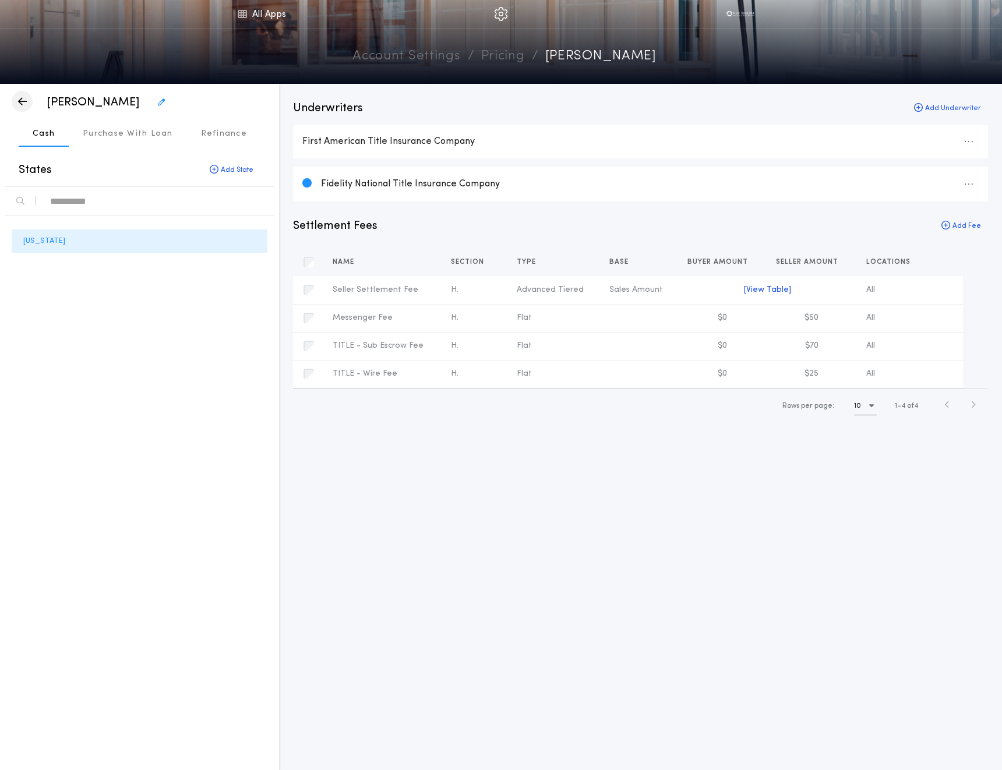
click at [20, 101] on icon "button" at bounding box center [22, 101] width 9 height 1
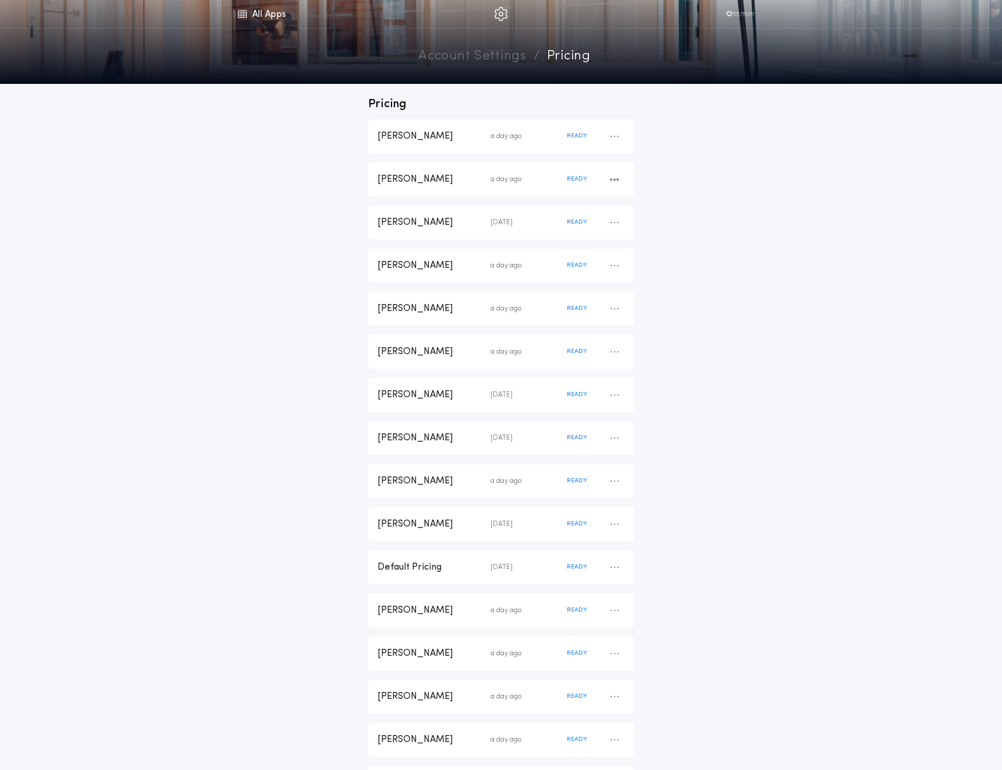
scroll to position [3, 0]
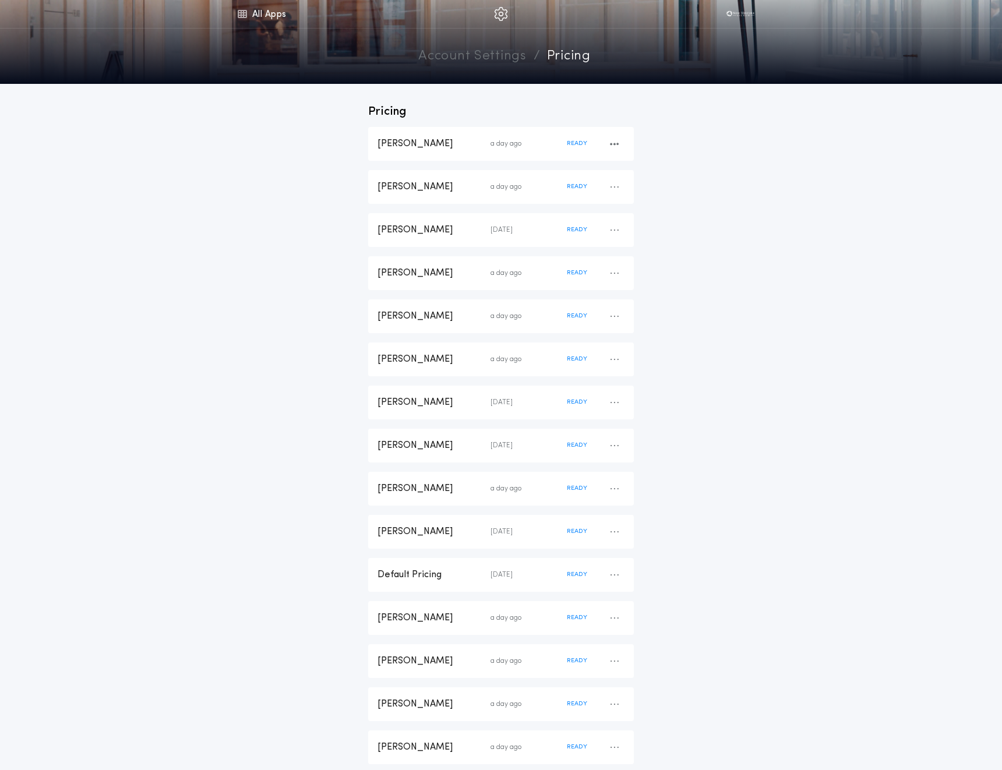
click at [413, 145] on div "[PERSON_NAME]" at bounding box center [433, 143] width 113 height 13
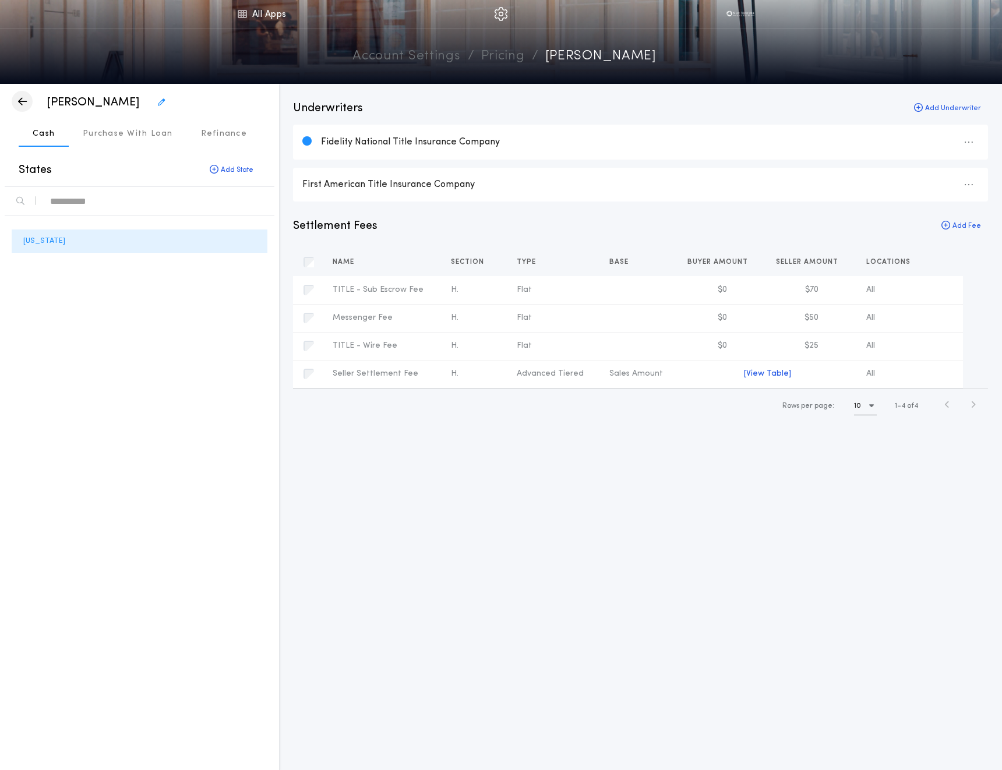
click at [23, 102] on icon "button" at bounding box center [22, 101] width 9 height 1
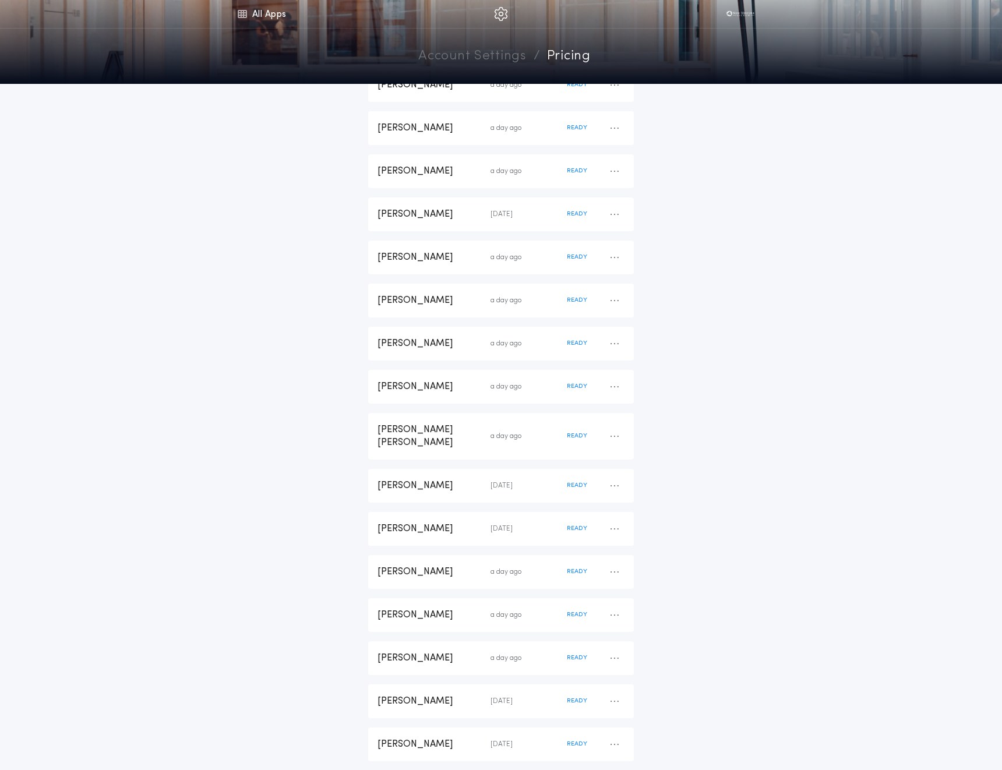
scroll to position [625, 0]
click at [270, 15] on link "All Apps" at bounding box center [261, 14] width 52 height 28
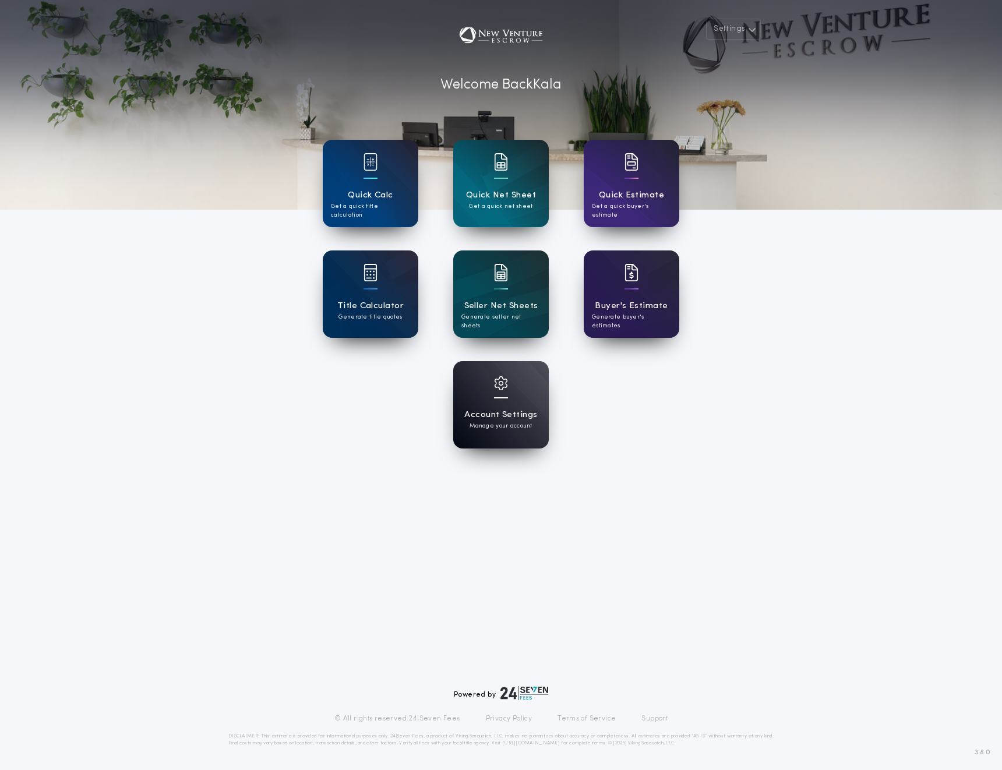
click at [484, 403] on div "Account Settings Manage your account" at bounding box center [501, 404] width 96 height 87
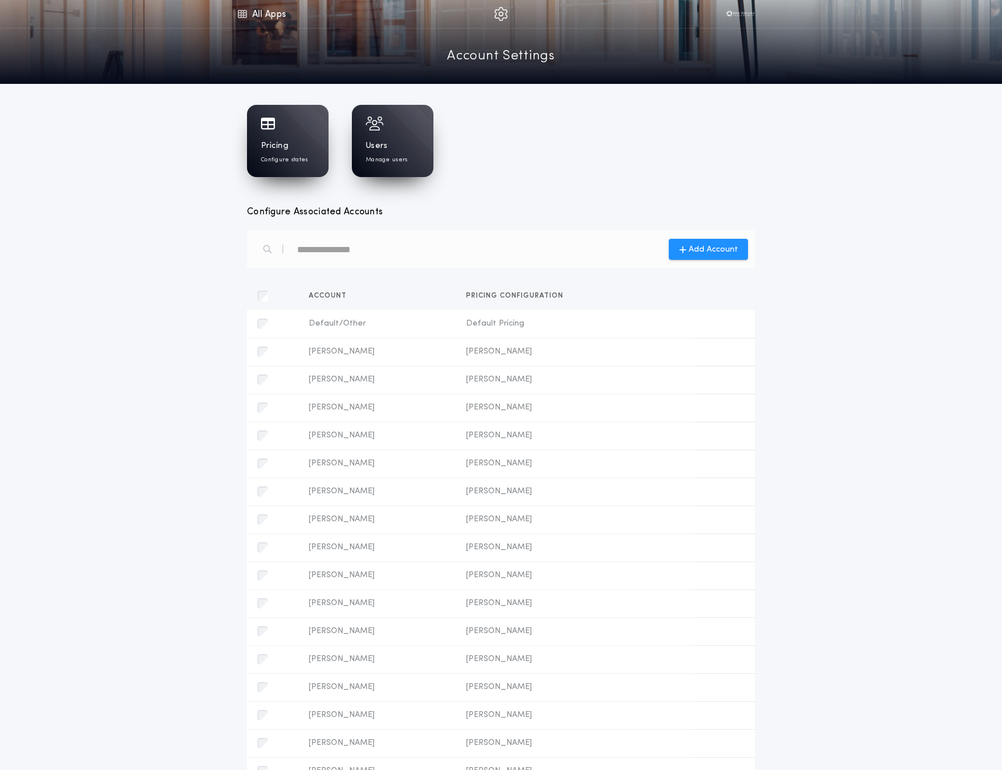
click at [344, 256] on input "text" at bounding box center [347, 249] width 100 height 19
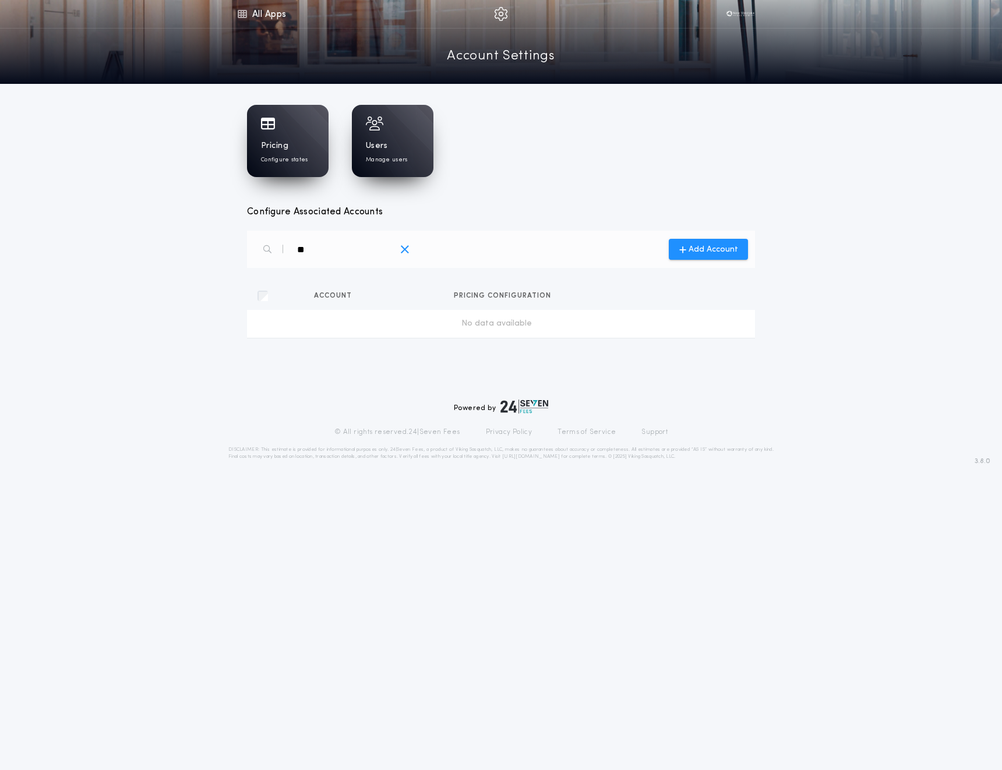
type input "*"
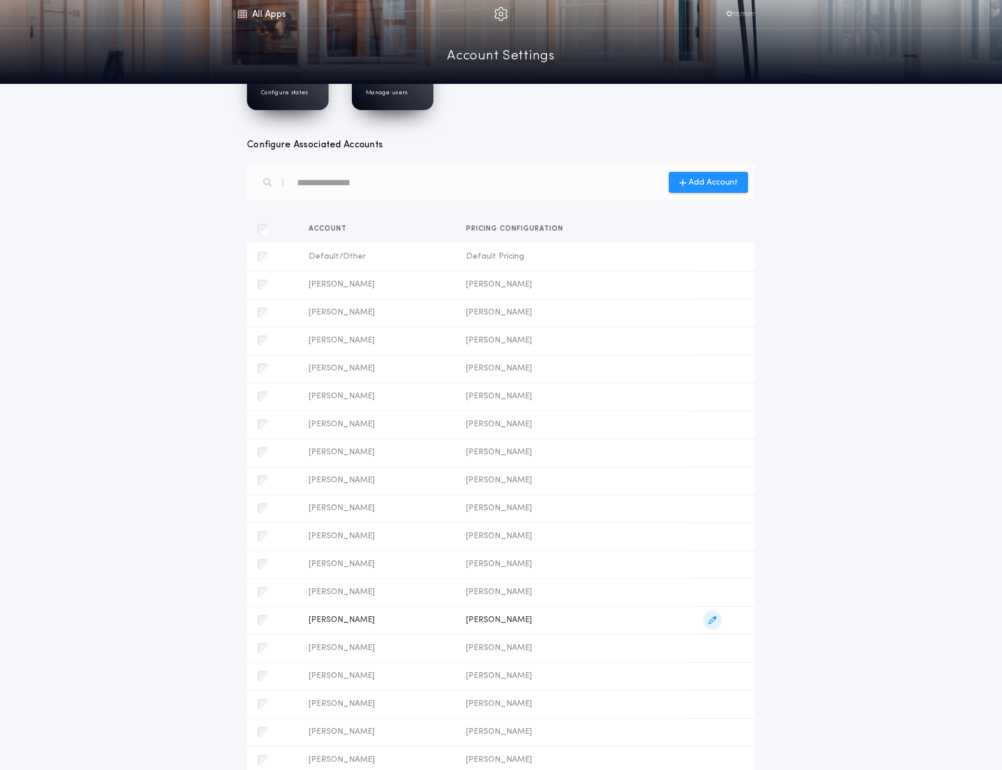
scroll to position [52, 0]
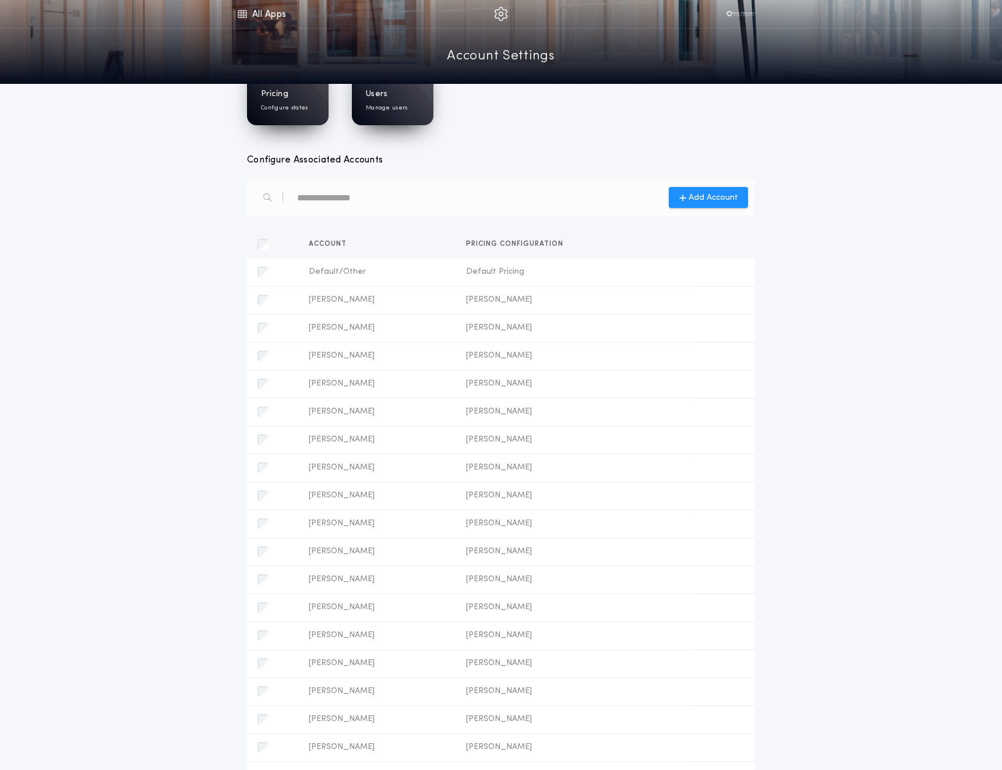
click at [301, 113] on div "Pricing Configure states" at bounding box center [288, 89] width 82 height 72
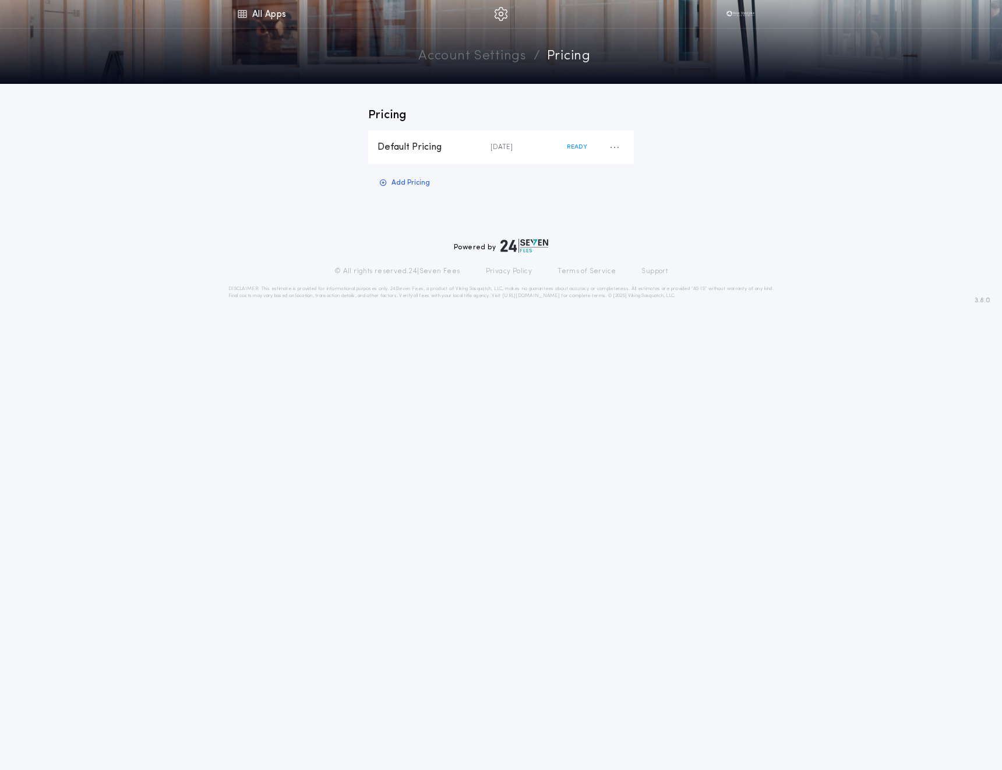
click at [462, 57] on link "Account Settings" at bounding box center [472, 57] width 108 height 20
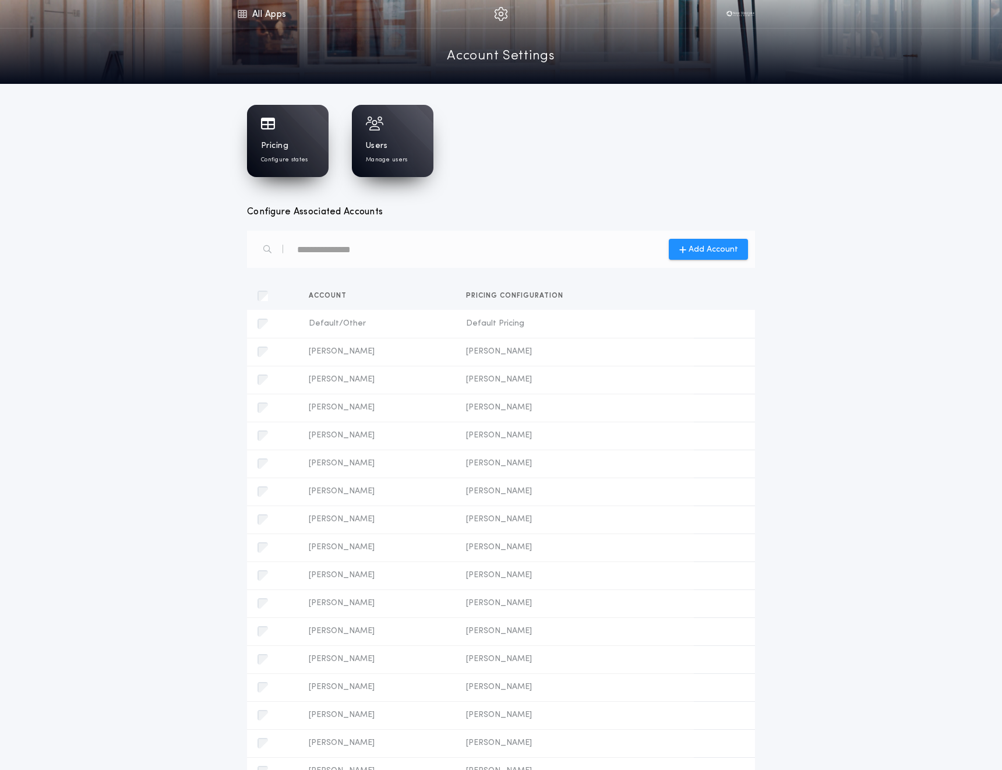
click at [282, 157] on p "Configure states" at bounding box center [284, 159] width 47 height 9
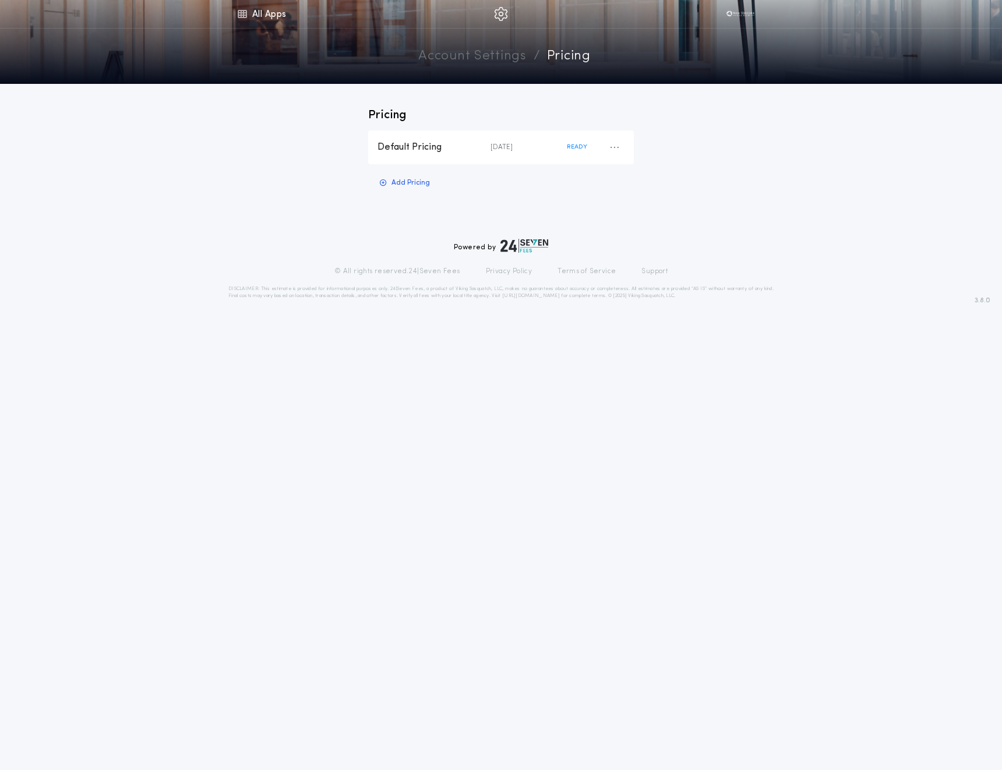
click at [291, 270] on div "© All rights reserved. 24|Seven Fees Privacy Policy Terms of Service Support" at bounding box center [500, 271] width 545 height 9
click at [459, 58] on link "Account Settings" at bounding box center [472, 57] width 108 height 20
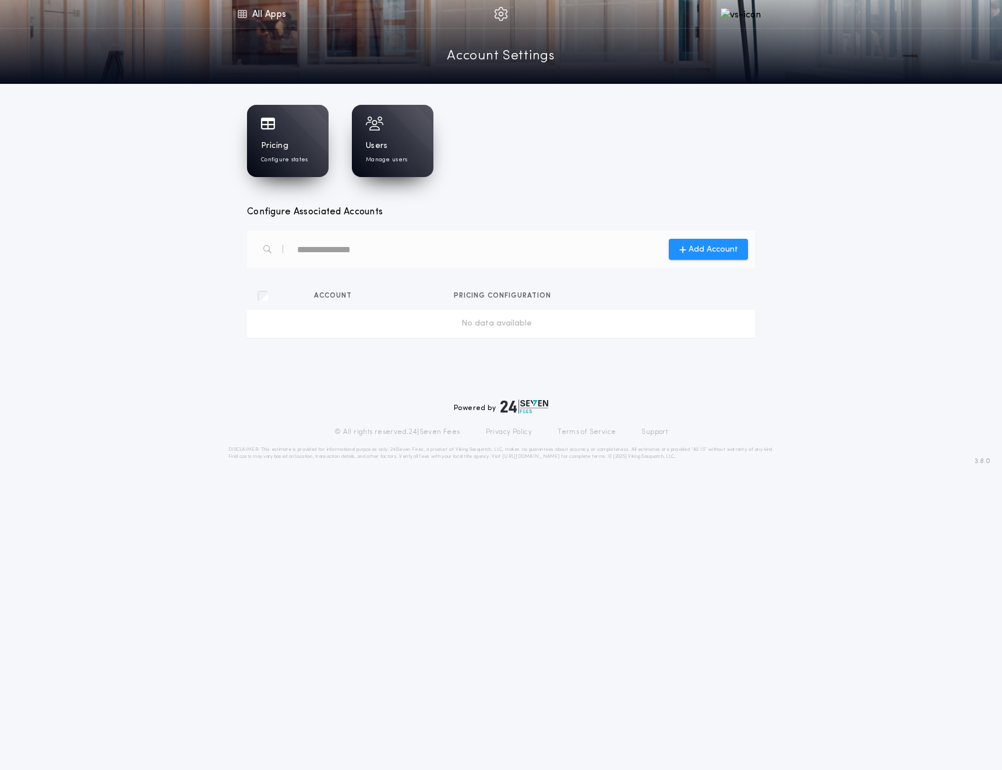
click at [490, 253] on div "Add Account" at bounding box center [501, 249] width 508 height 37
click at [401, 259] on div at bounding box center [329, 249] width 150 height 28
click at [381, 247] on input "text" at bounding box center [347, 249] width 100 height 19
click at [274, 16] on link "All Apps" at bounding box center [261, 14] width 52 height 28
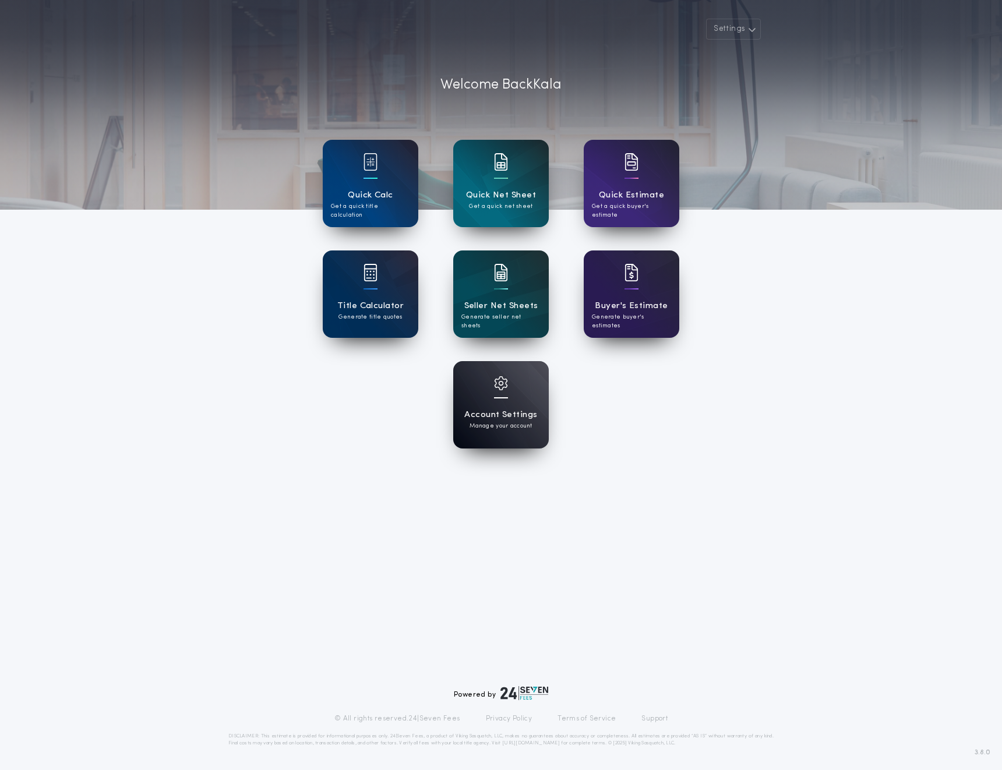
click at [483, 398] on div "Account Settings Manage your account" at bounding box center [501, 404] width 96 height 87
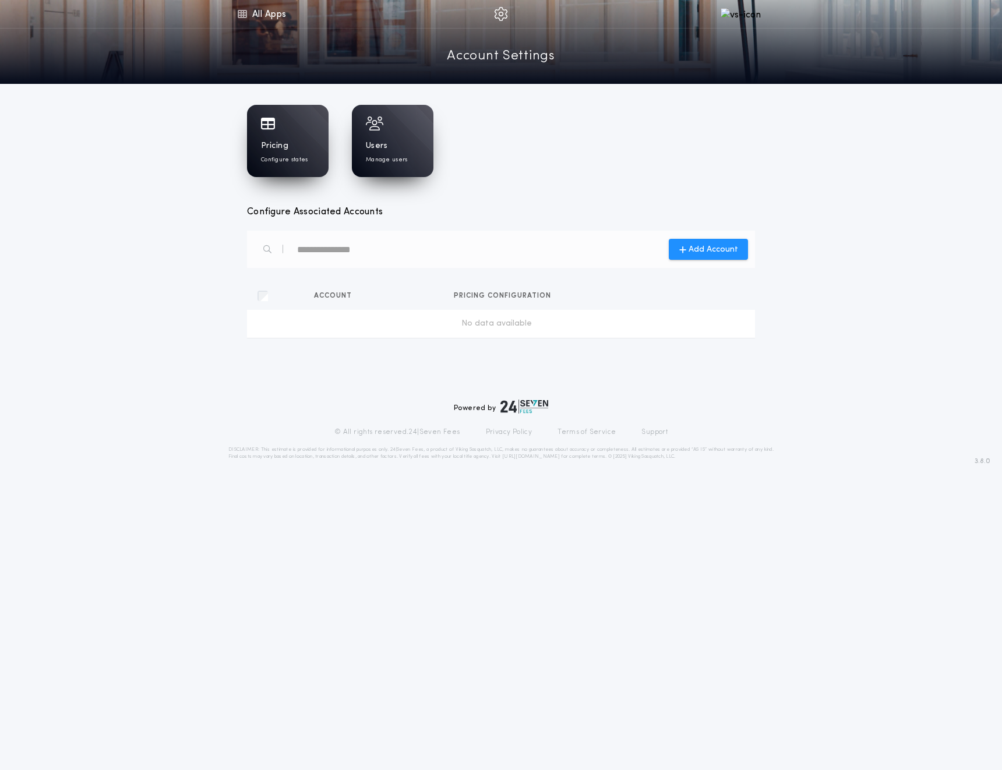
click at [296, 161] on p "Configure states" at bounding box center [284, 159] width 47 height 9
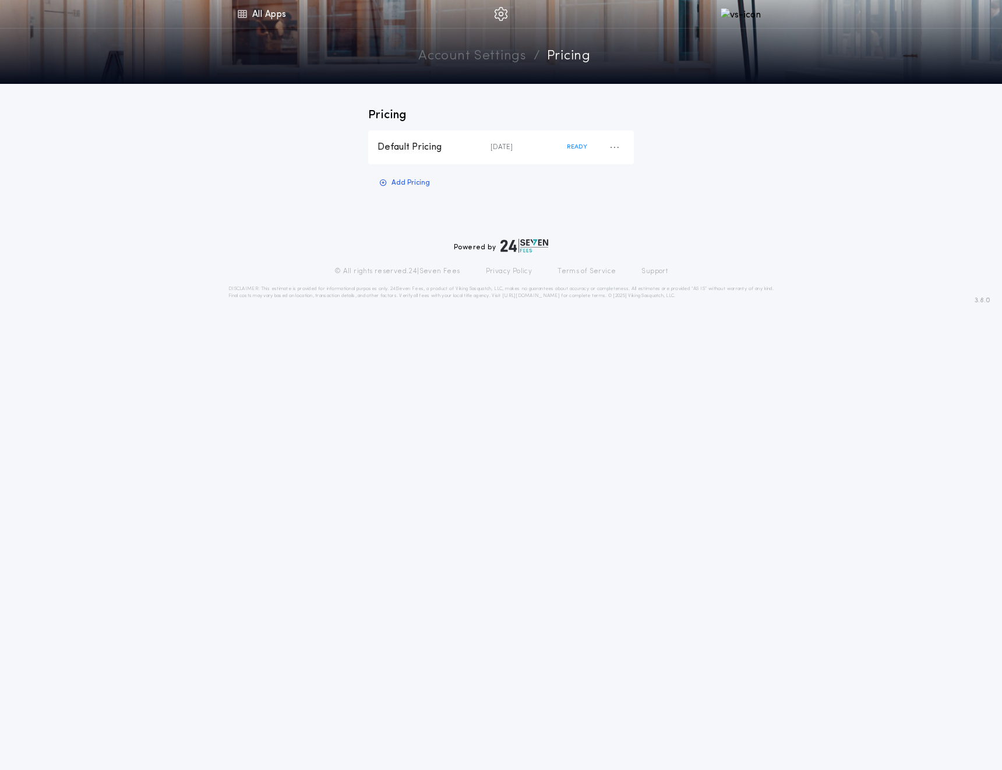
click at [479, 51] on link "Account Settings" at bounding box center [472, 57] width 108 height 20
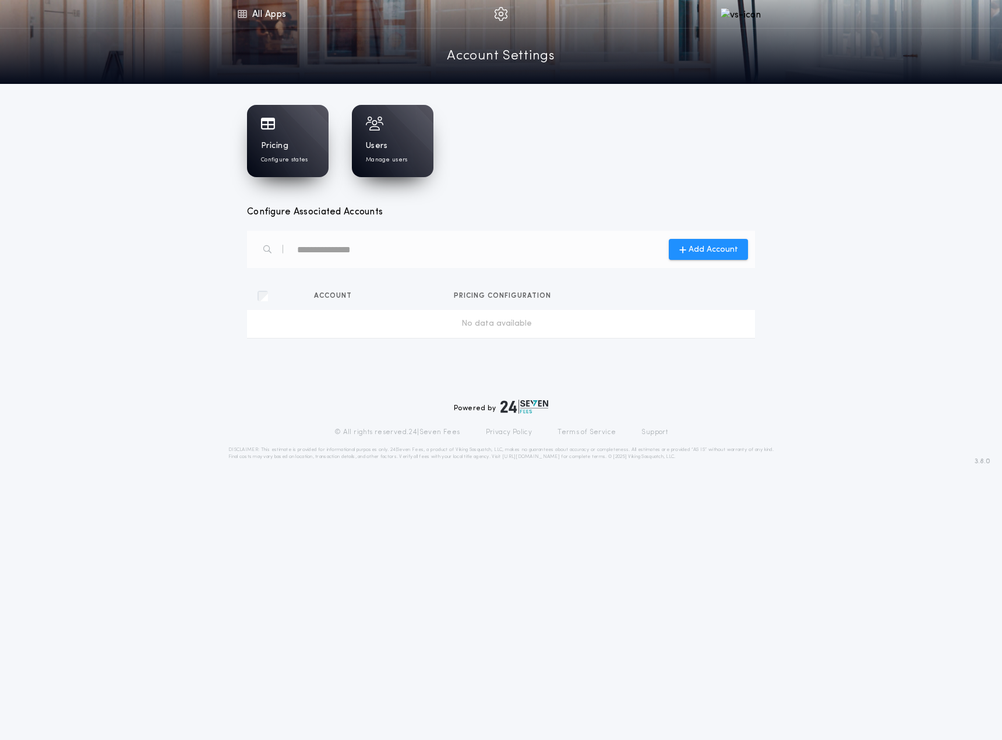
click at [108, 133] on div "Pricing Configure states Users Manage users Configure Associated Accounts Add A…" at bounding box center [501, 237] width 1002 height 306
click at [403, 147] on div "Users Manage users" at bounding box center [393, 152] width 54 height 24
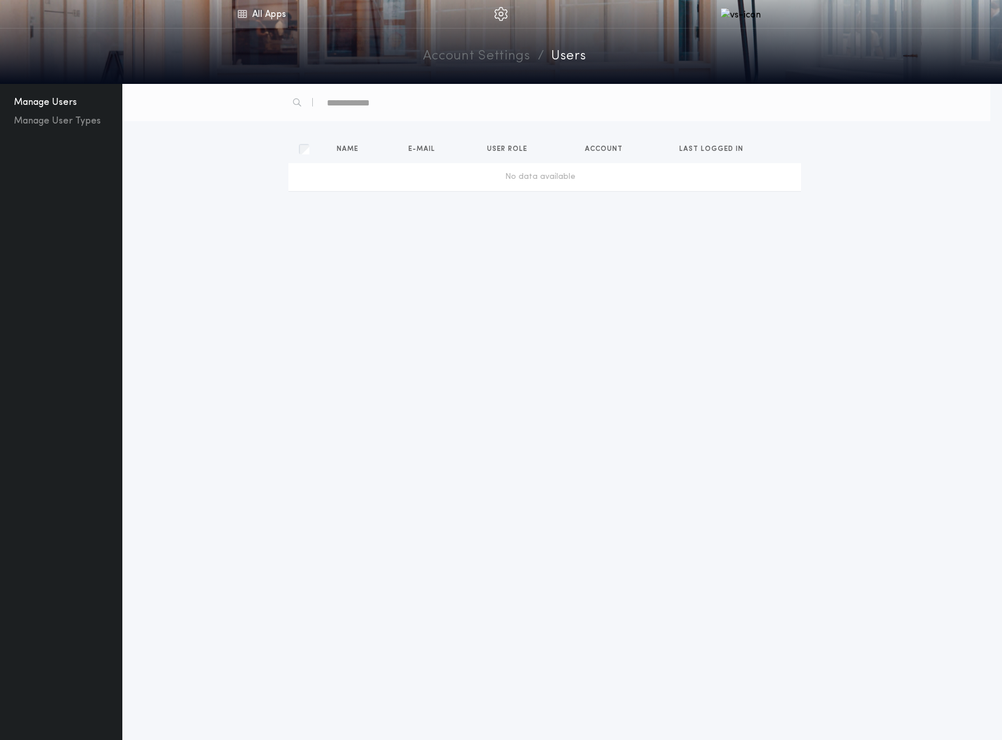
click at [274, 15] on link "All Apps" at bounding box center [261, 14] width 52 height 28
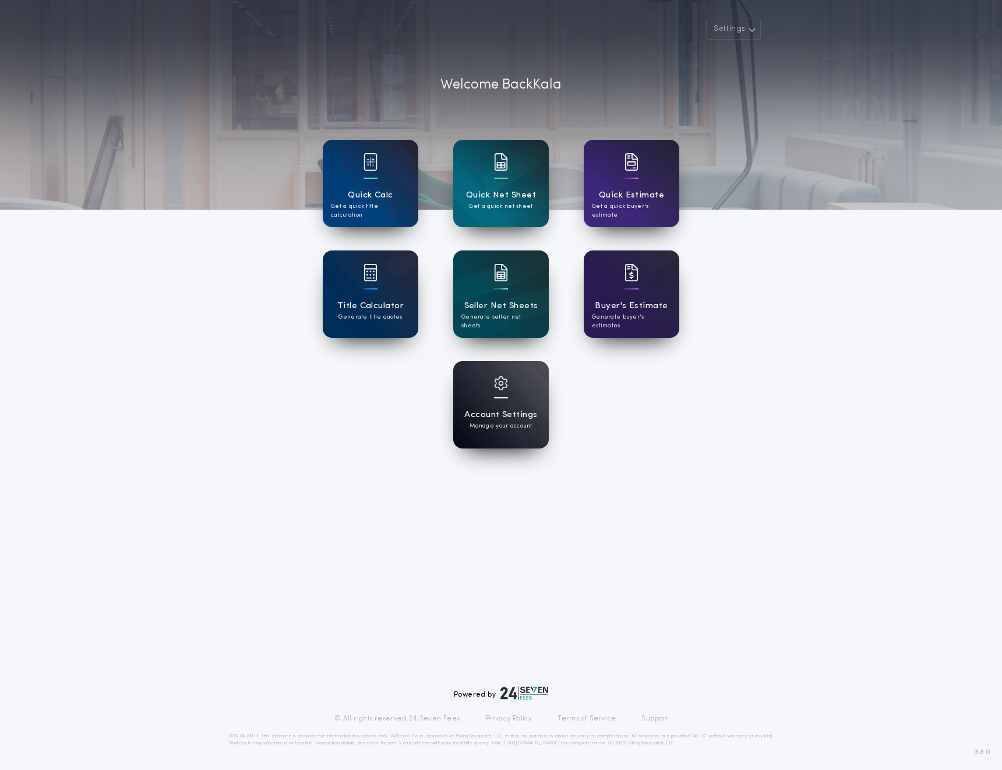
click at [501, 401] on div at bounding box center [501, 390] width 14 height 29
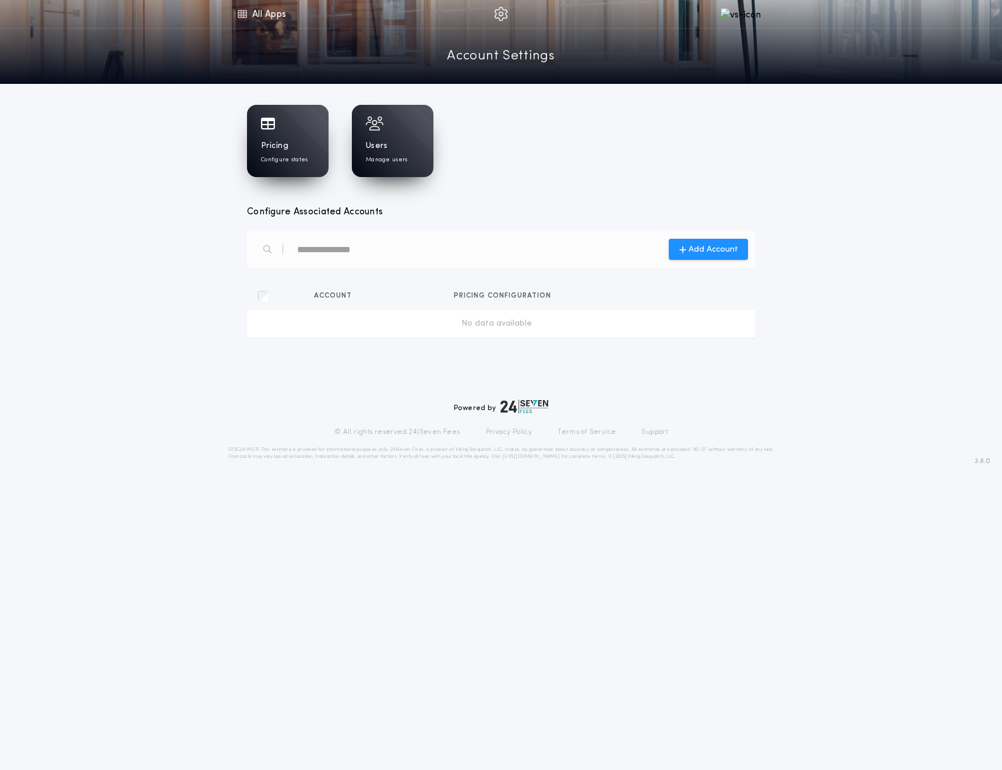
click at [164, 362] on div "Pricing Configure states Users Manage users Configure Associated Accounts Add A…" at bounding box center [501, 237] width 1002 height 306
